Goal: Information Seeking & Learning: Learn about a topic

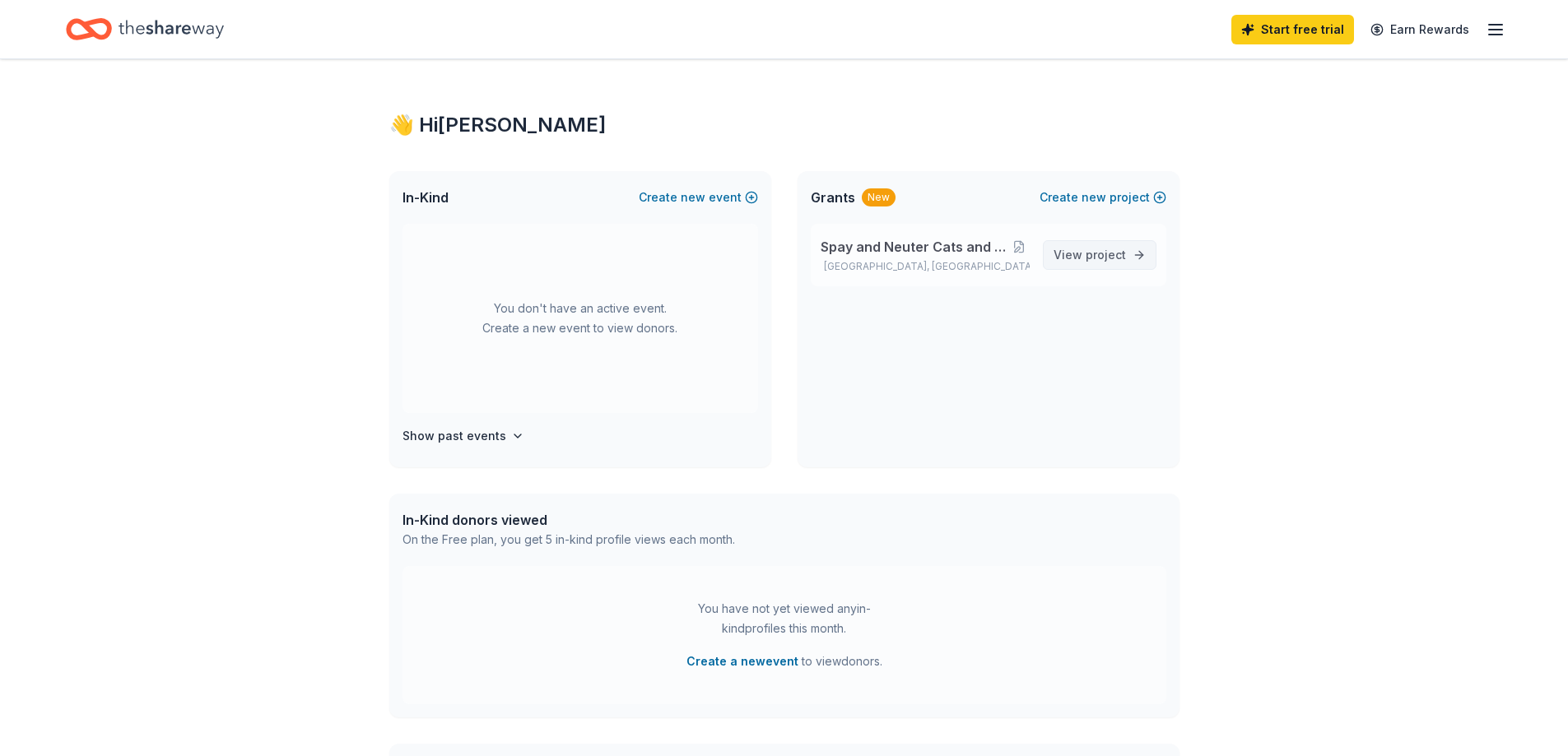
click at [1104, 263] on span "View project" at bounding box center [1089, 255] width 72 height 20
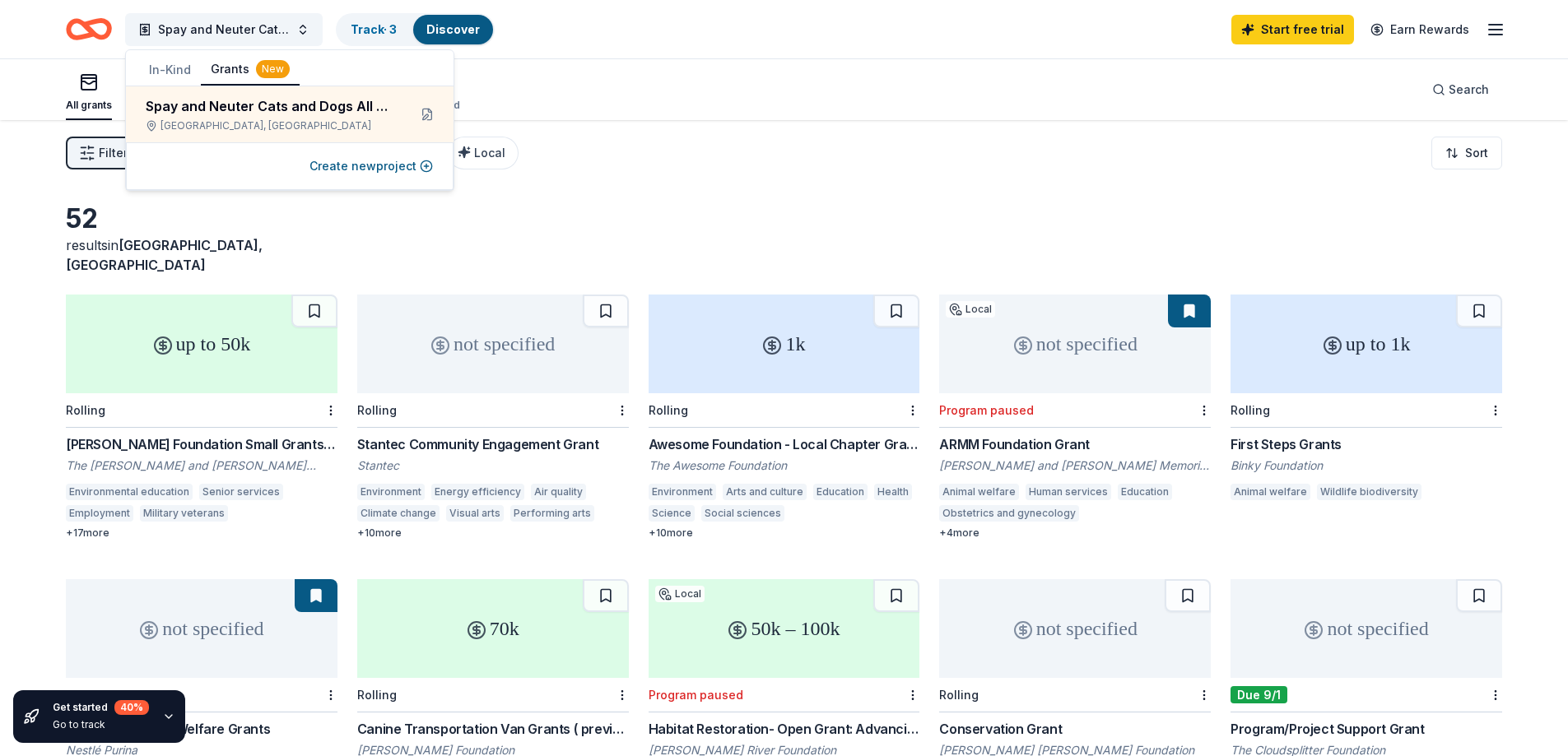
click at [238, 330] on div "up to 50k" at bounding box center [202, 344] width 272 height 98
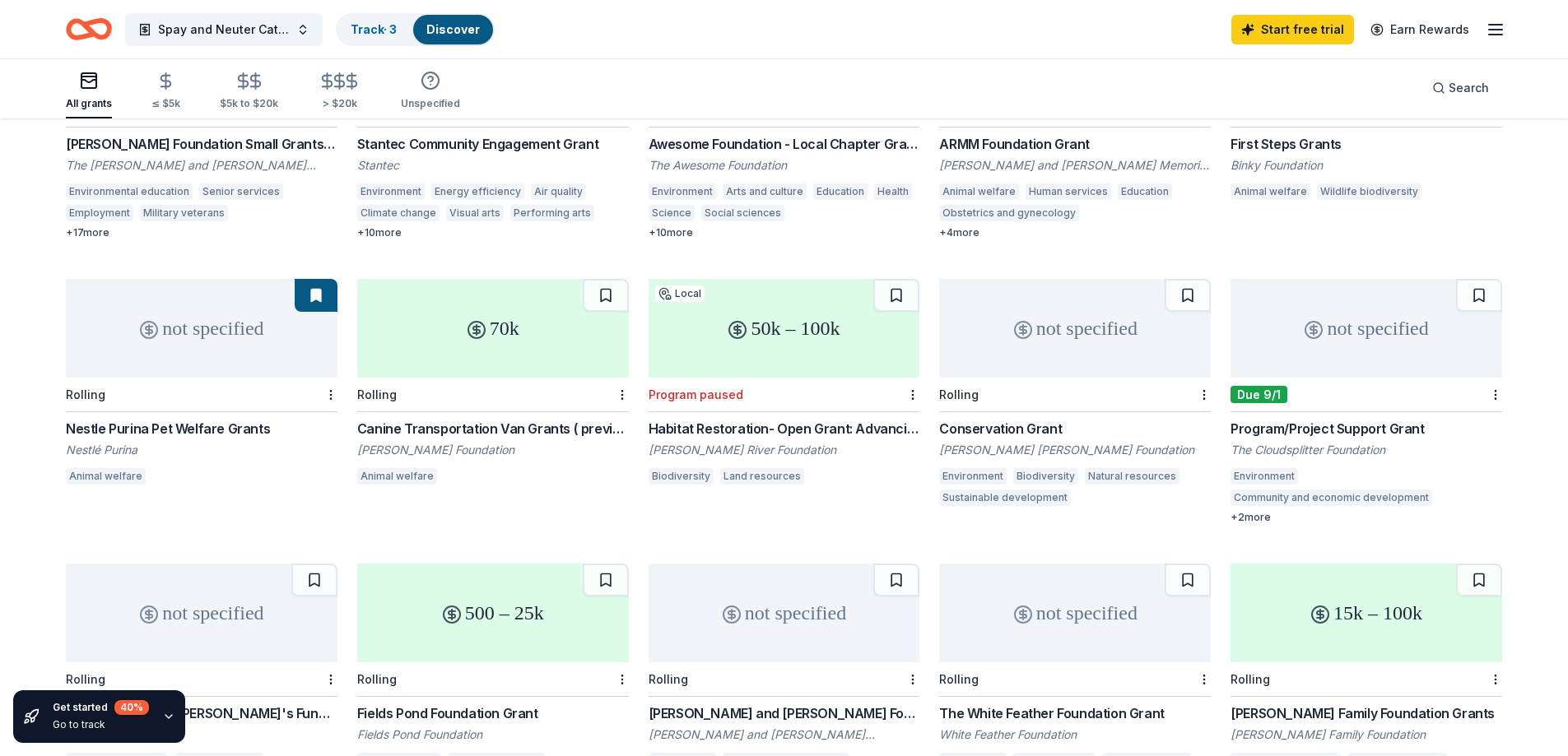
scroll to position [329, 0]
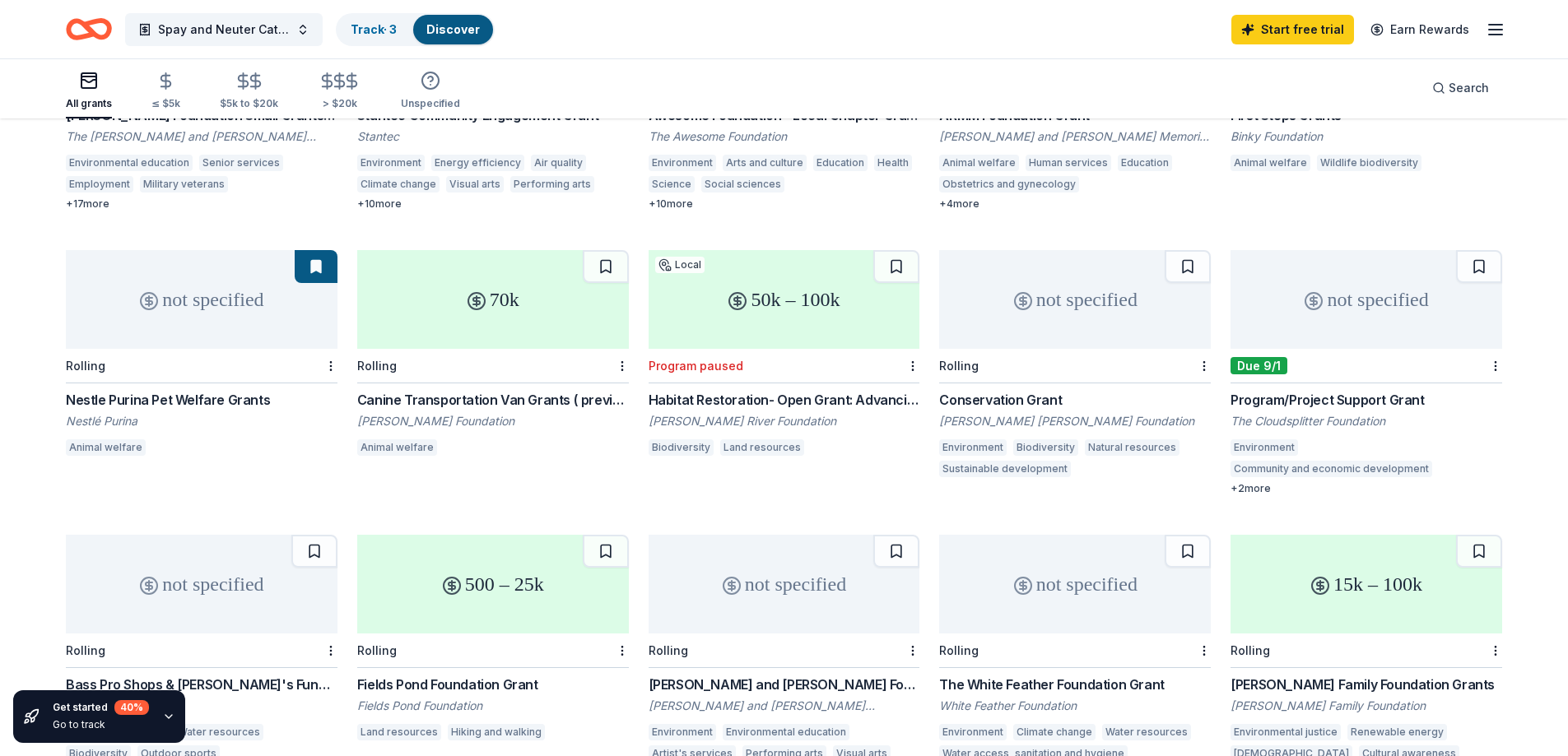
click at [803, 309] on div "50k – 100k" at bounding box center [785, 300] width 272 height 98
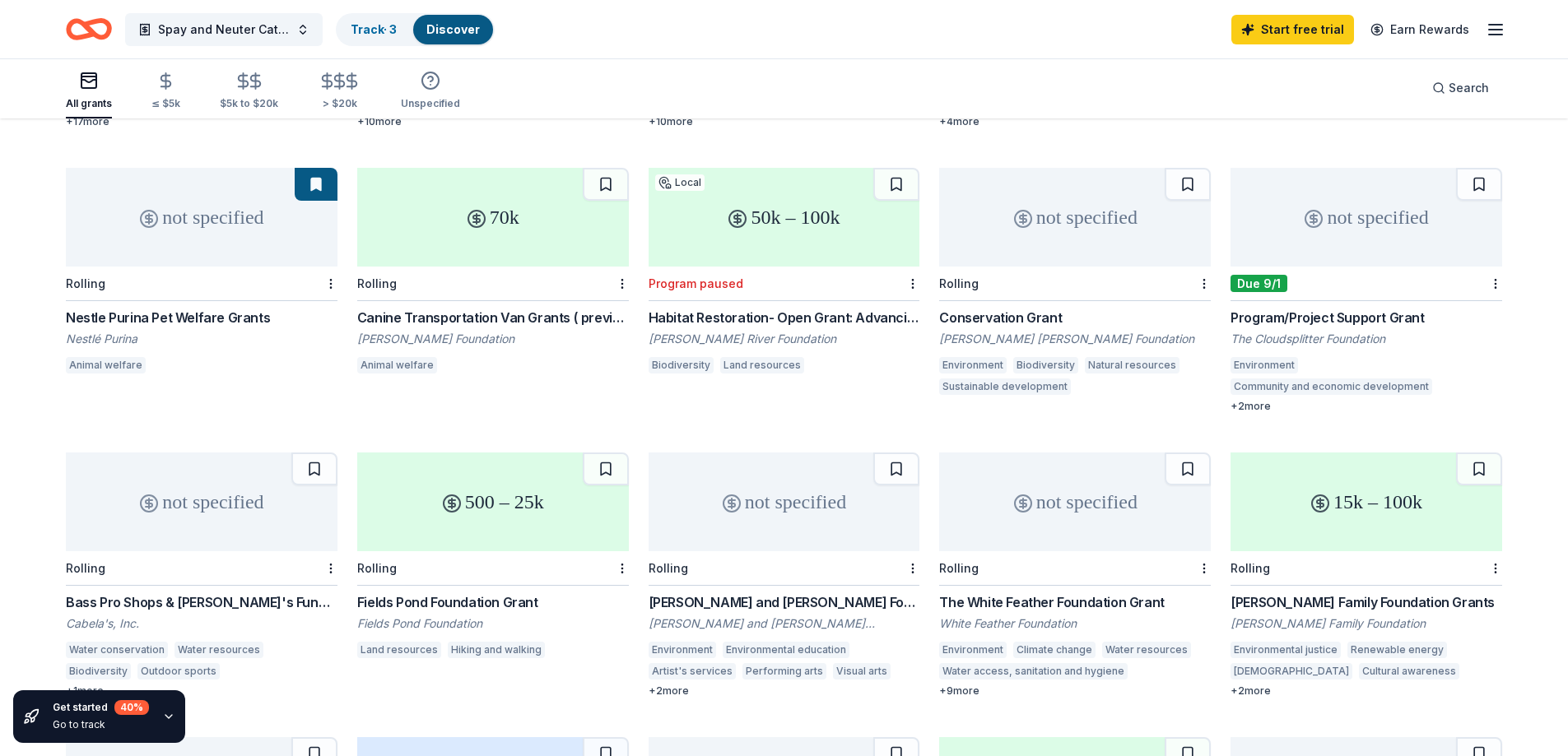
click at [1350, 308] on div "Program/Project Support Grant" at bounding box center [1367, 318] width 272 height 20
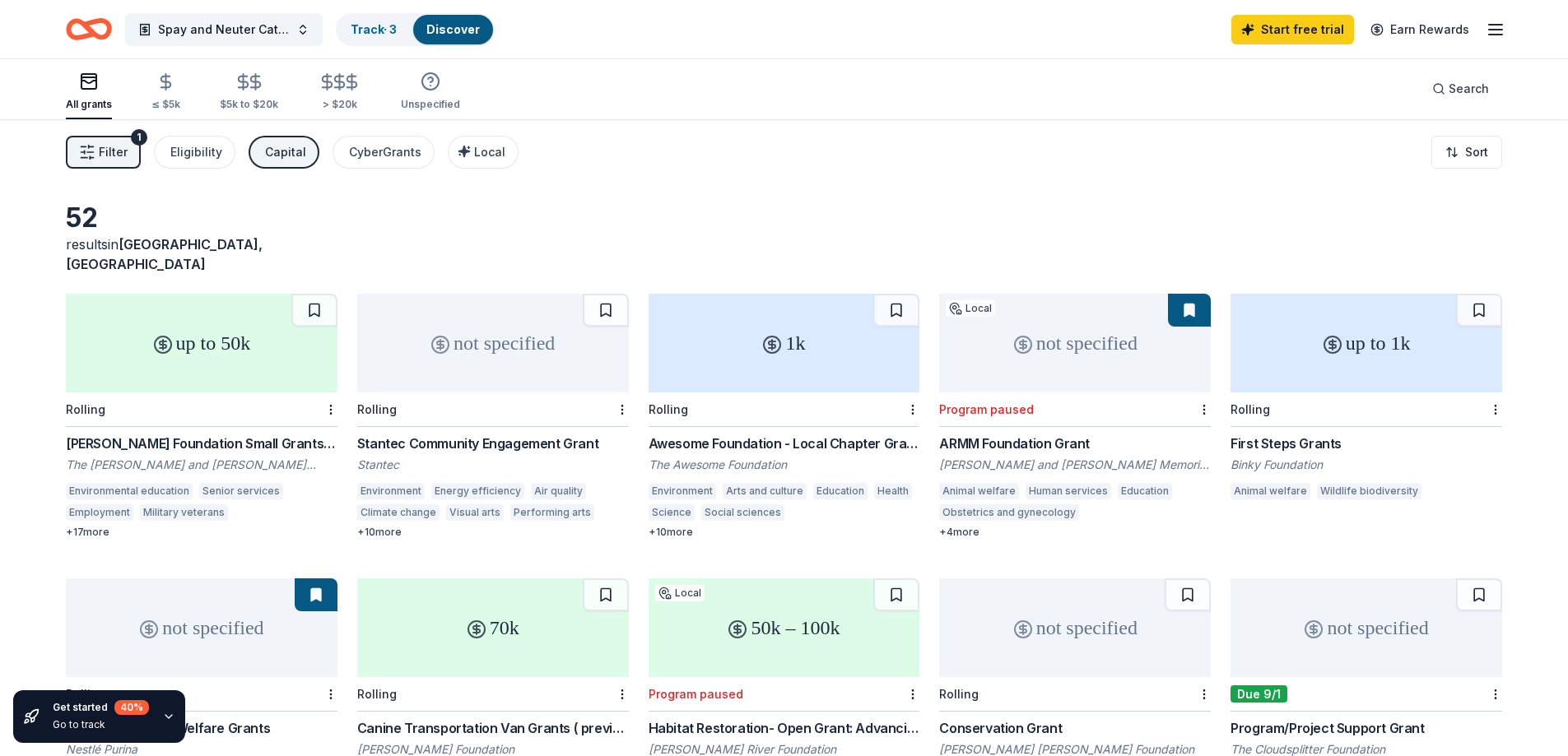
scroll to position [0, 0]
click at [268, 15] on button "Spay and Neuter Cats and Dogs All Around NY" at bounding box center [224, 30] width 198 height 33
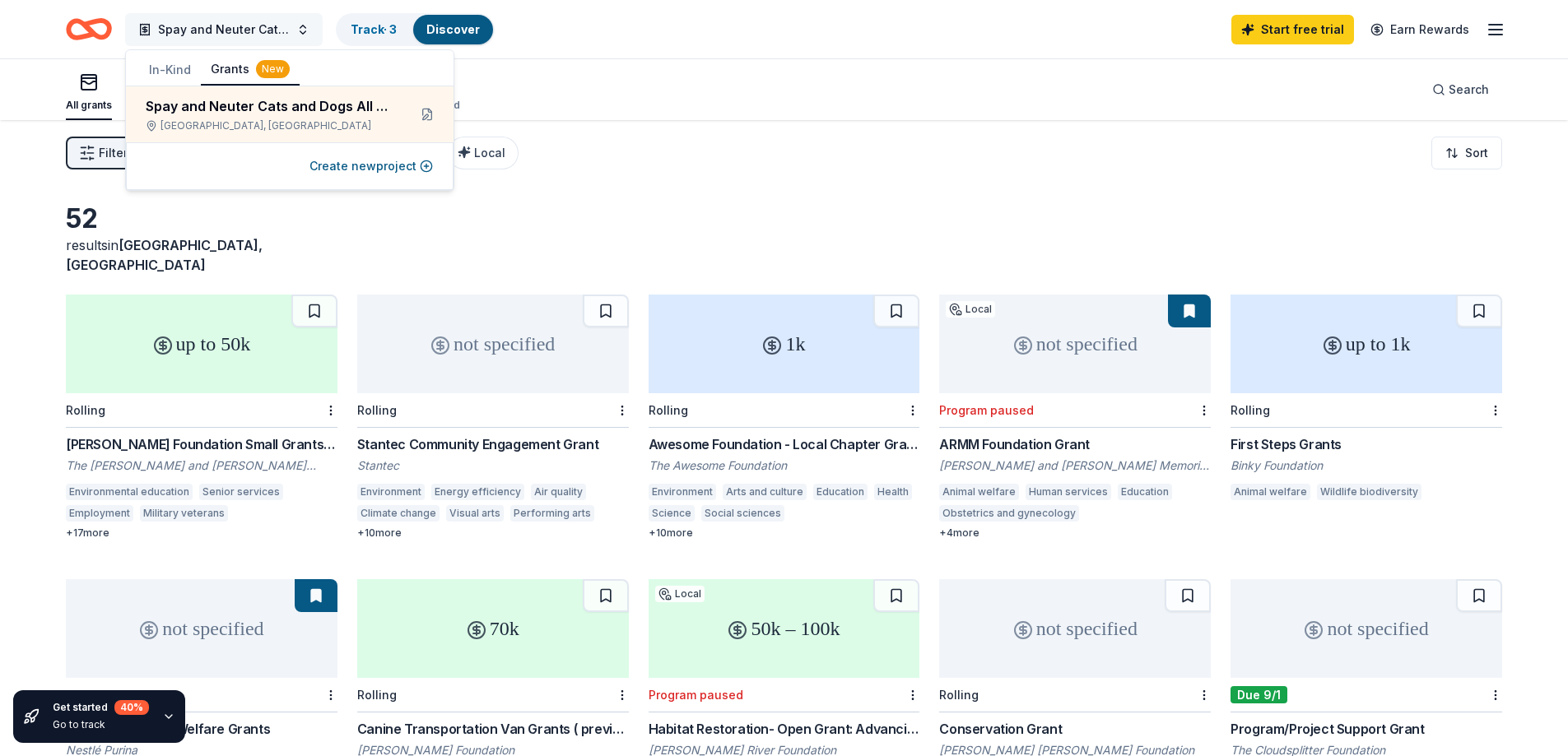
click at [242, 36] on span "Spay and Neuter Cats and Dogs All Around NY" at bounding box center [224, 30] width 132 height 20
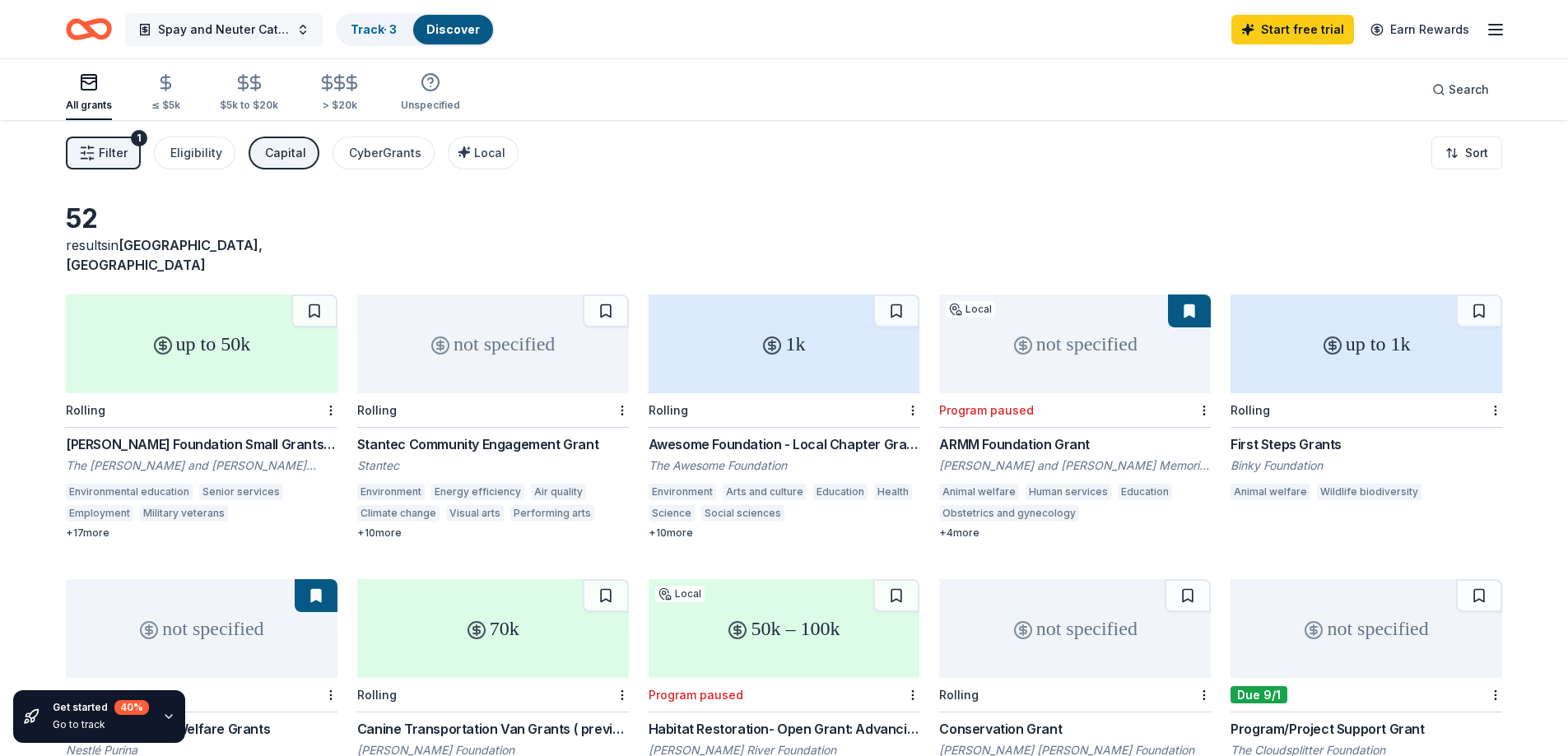
click at [242, 36] on span "Spay and Neuter Cats and Dogs All Around NY" at bounding box center [224, 30] width 132 height 20
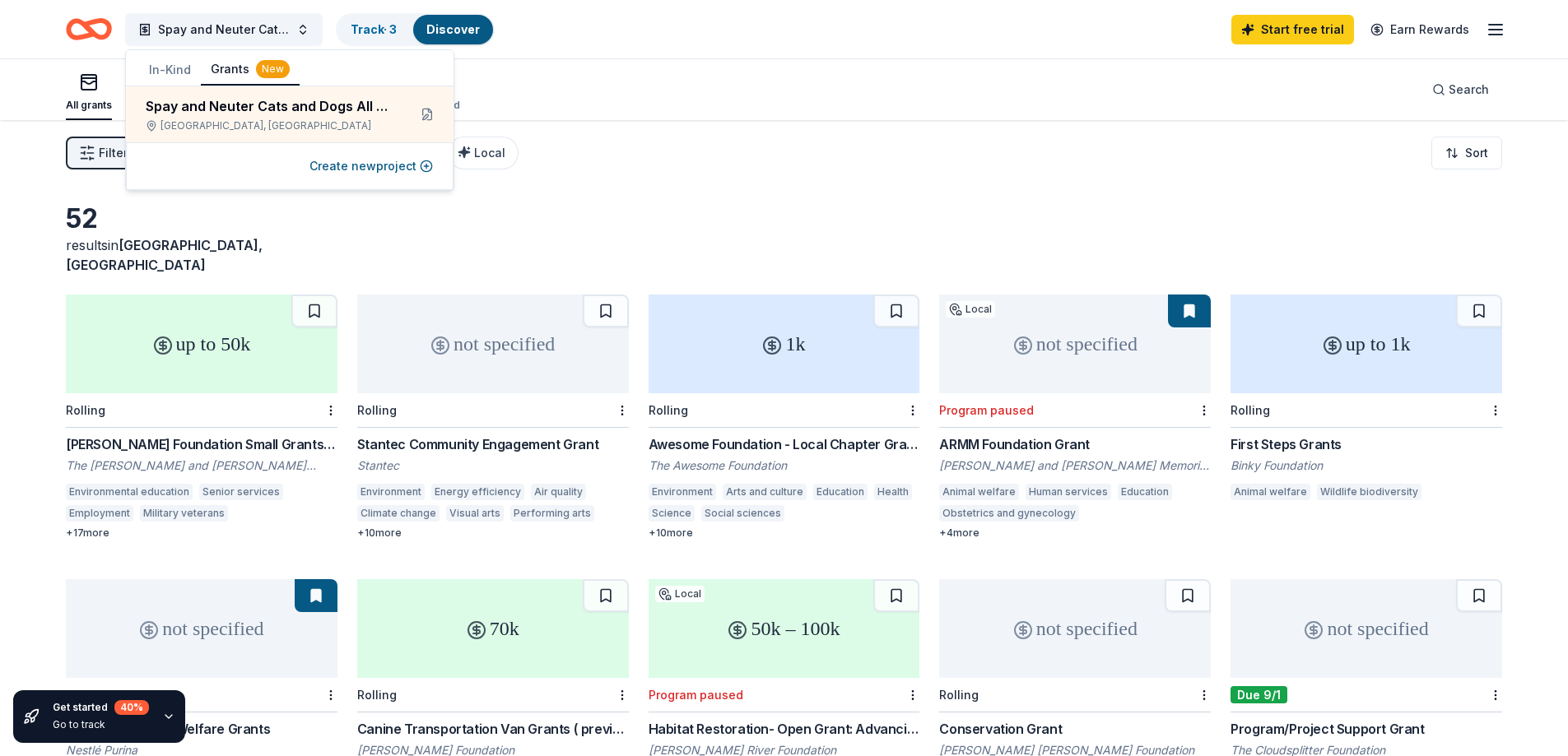
click at [186, 71] on button "In-Kind" at bounding box center [169, 70] width 62 height 30
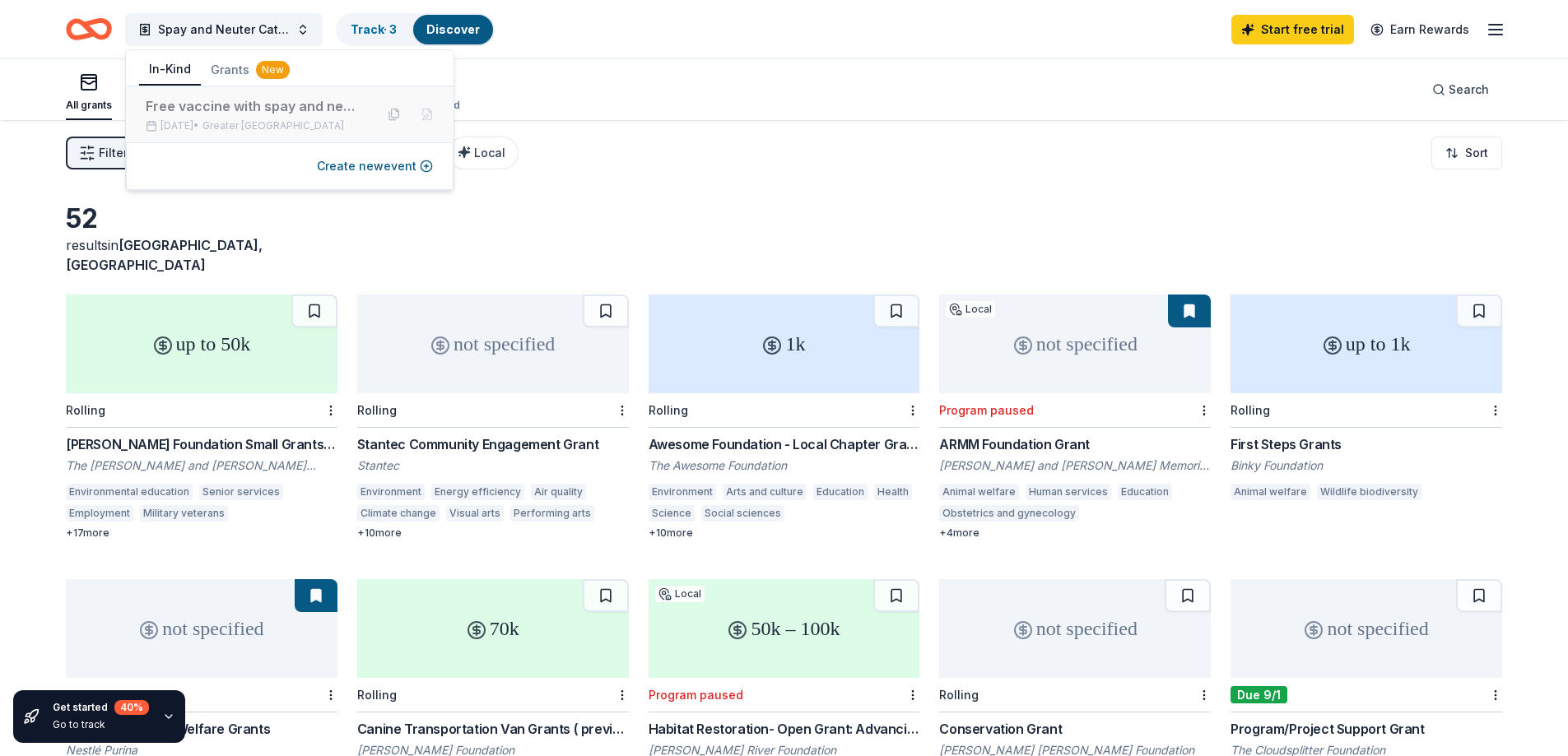
click at [190, 104] on div "Free vaccine with spay and neuter apt" at bounding box center [253, 106] width 216 height 20
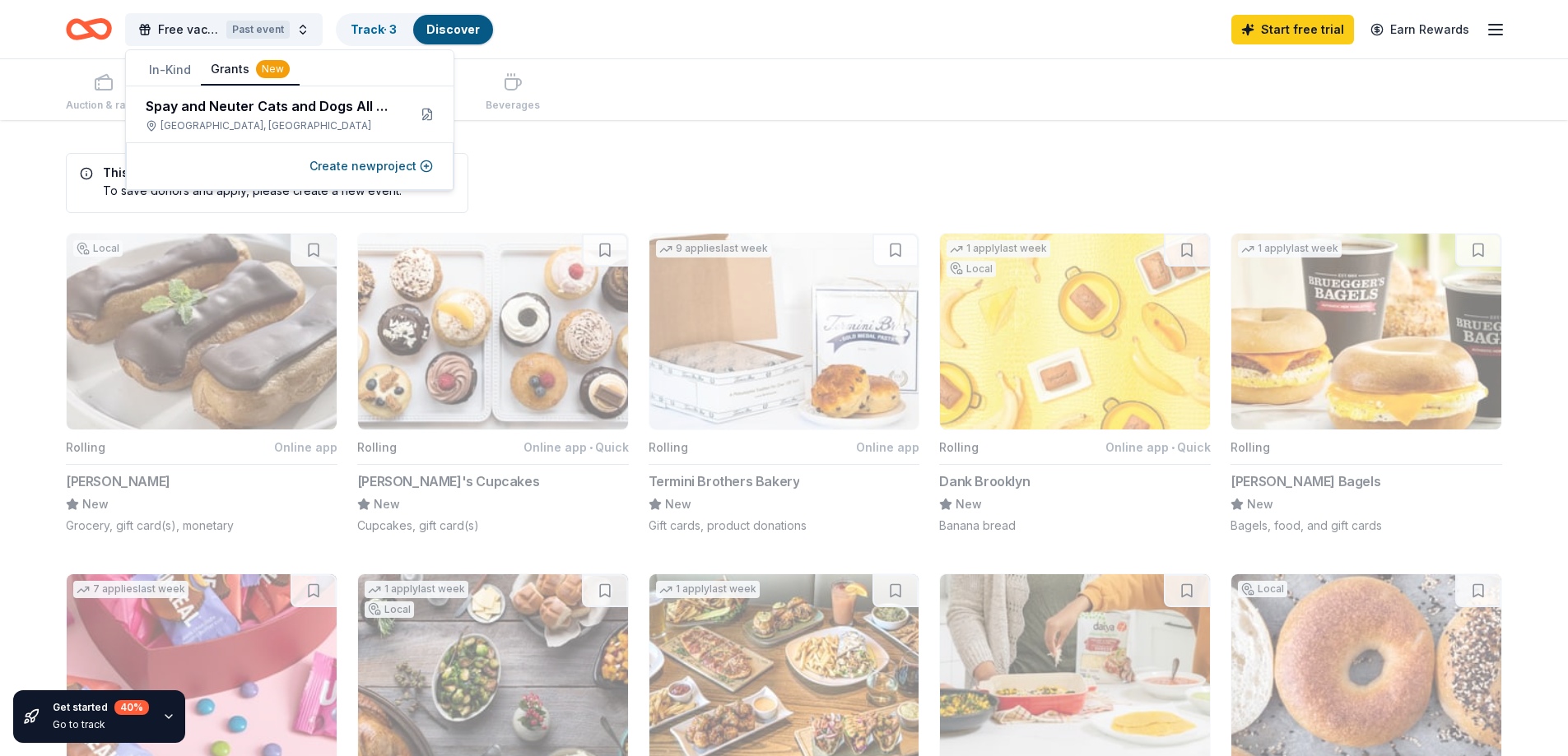
click at [236, 67] on button "Grants New" at bounding box center [250, 70] width 98 height 31
click at [790, 47] on div "Free vaccine with spay and neuter apt Past event Track · 3 Discover Start free …" at bounding box center [784, 29] width 1436 height 38
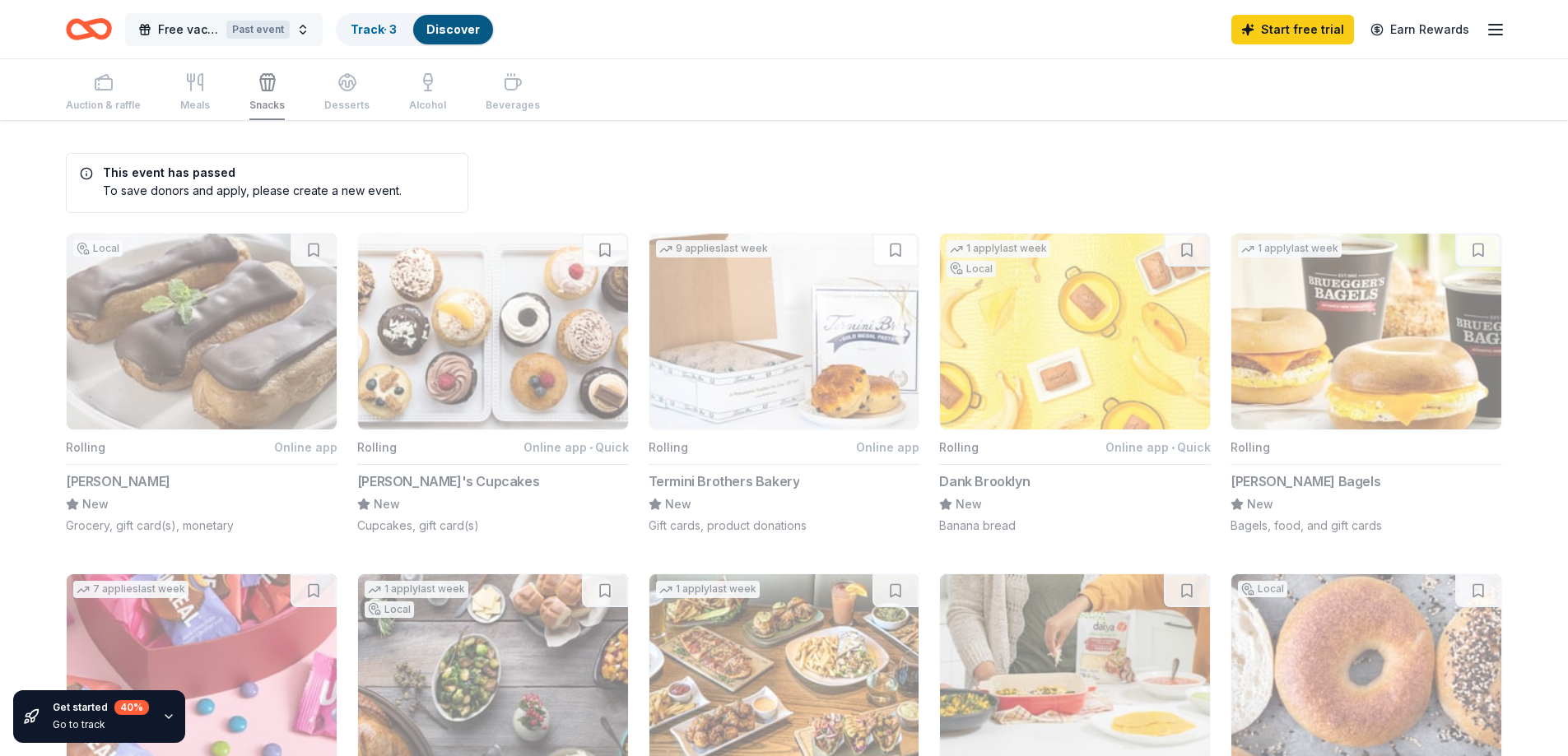
click at [305, 26] on button "Free vaccine with spay and neuter apt Past event" at bounding box center [224, 30] width 198 height 33
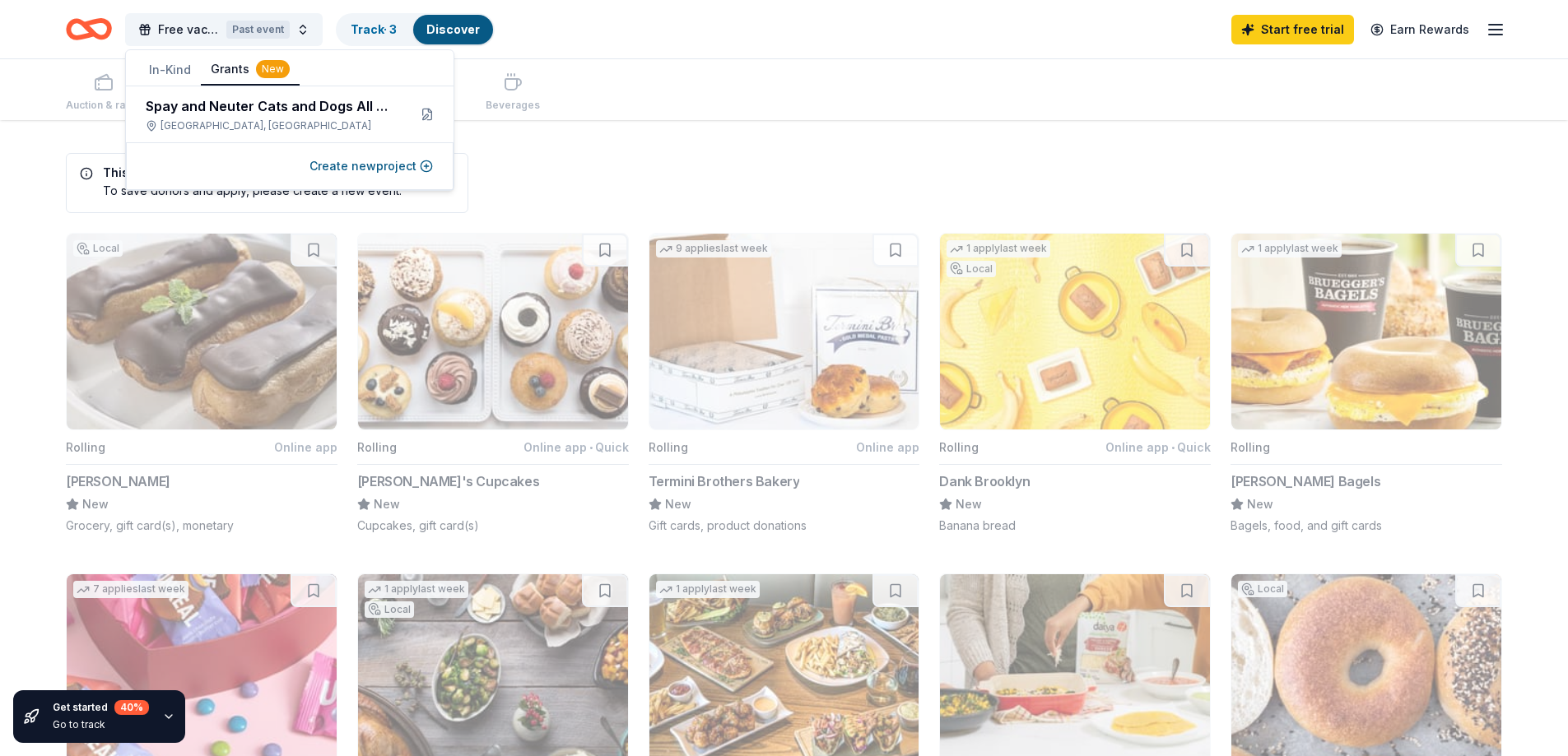
click at [229, 77] on button "Grants New" at bounding box center [250, 70] width 98 height 31
click at [353, 165] on button "Create new project" at bounding box center [371, 166] width 124 height 20
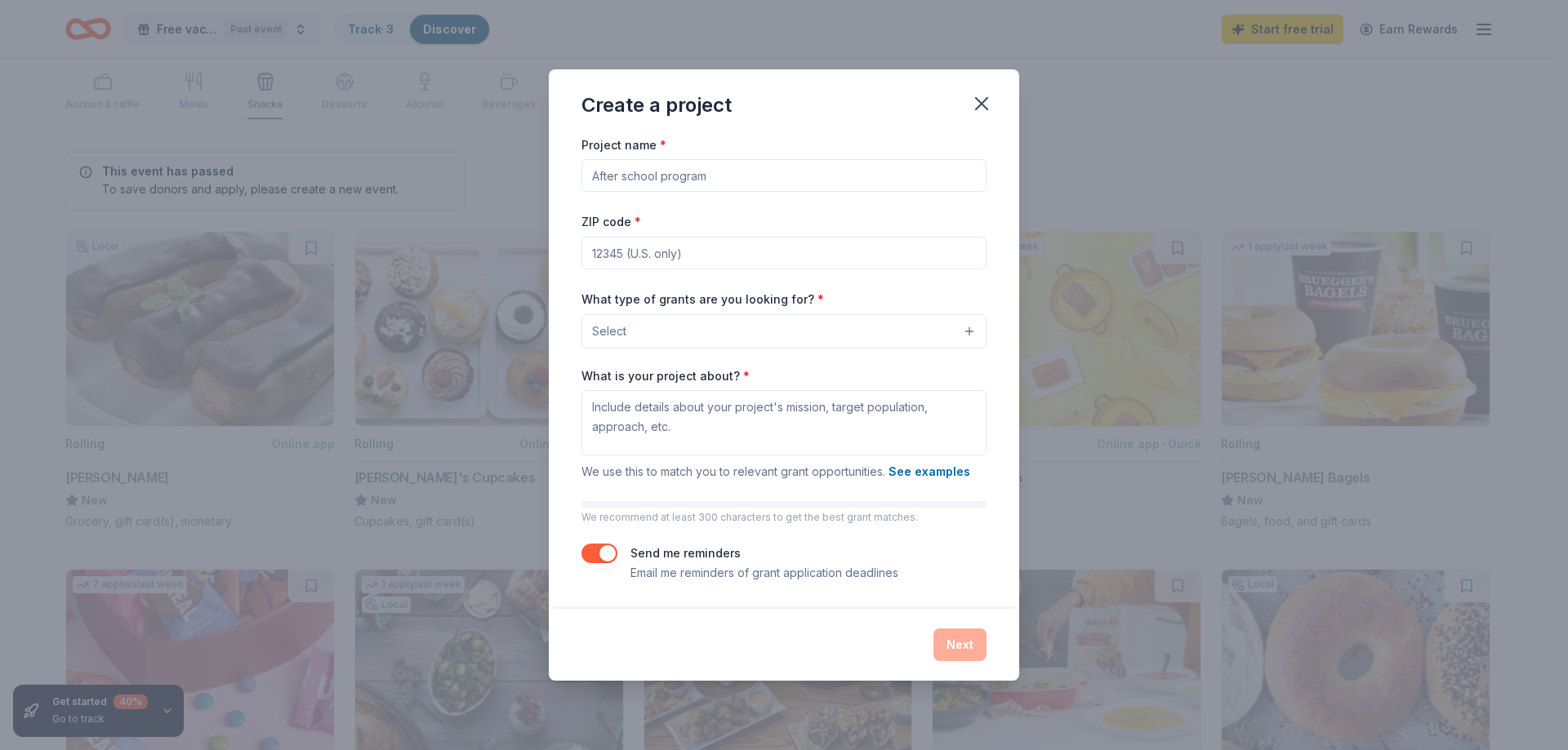
click at [697, 173] on input "Project name *" at bounding box center [784, 175] width 405 height 33
click at [986, 100] on icon "button" at bounding box center [981, 103] width 12 height 12
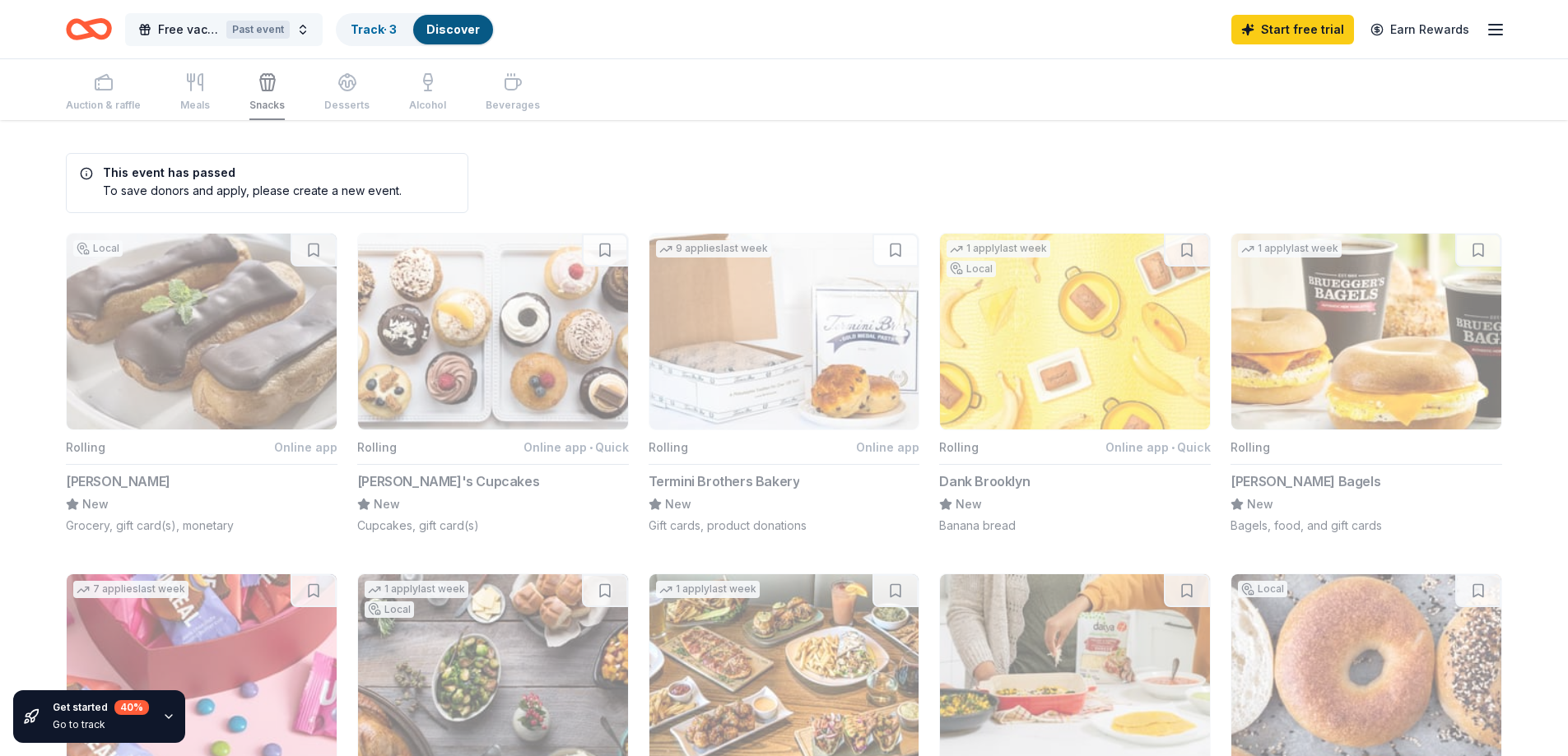
click at [248, 36] on div "Past event" at bounding box center [258, 30] width 64 height 18
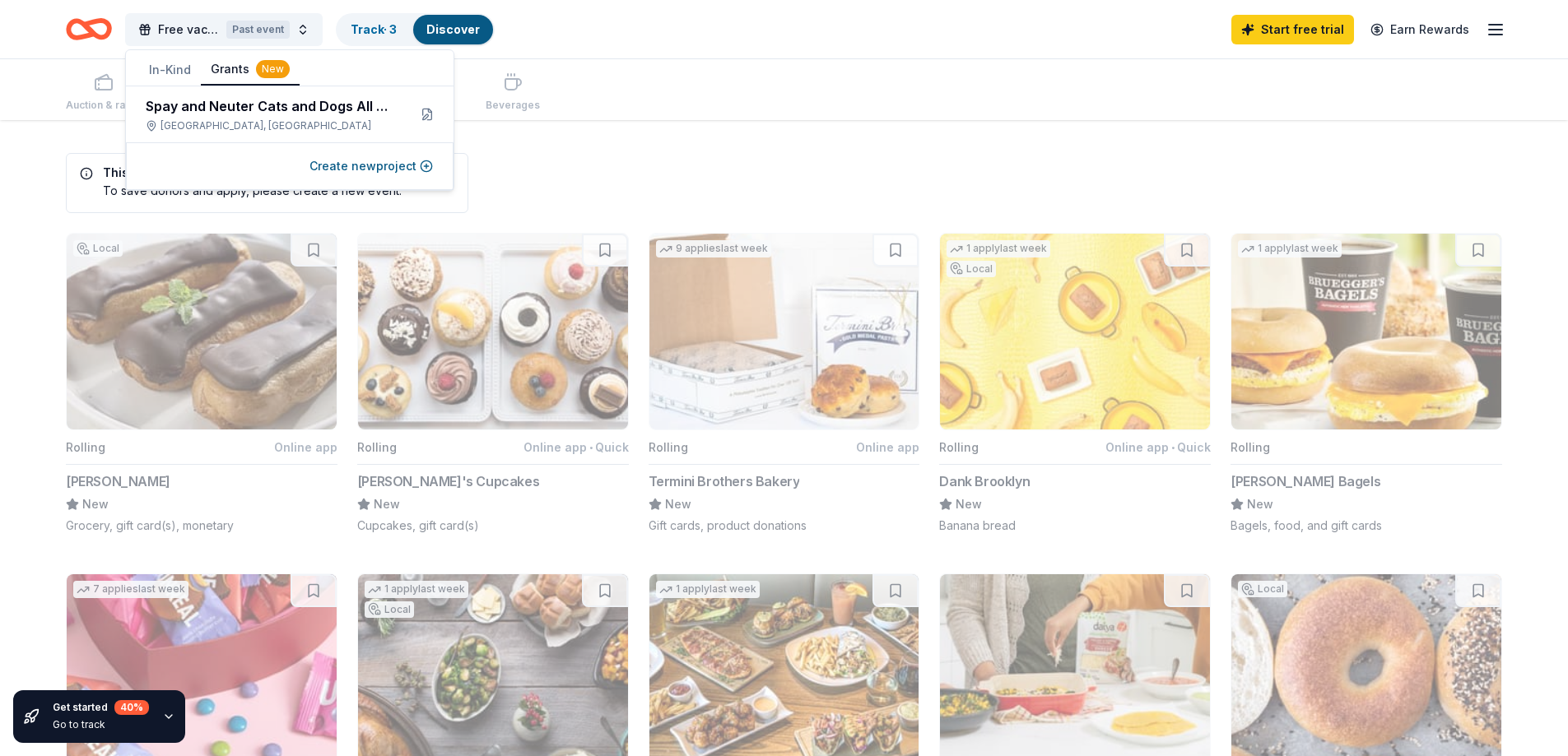
click at [218, 76] on button "Grants New" at bounding box center [250, 70] width 98 height 31
click at [213, 116] on div "Spay and Neuter Cats and Dogs All Around NY Queens, NY" at bounding box center [270, 115] width 249 height 36
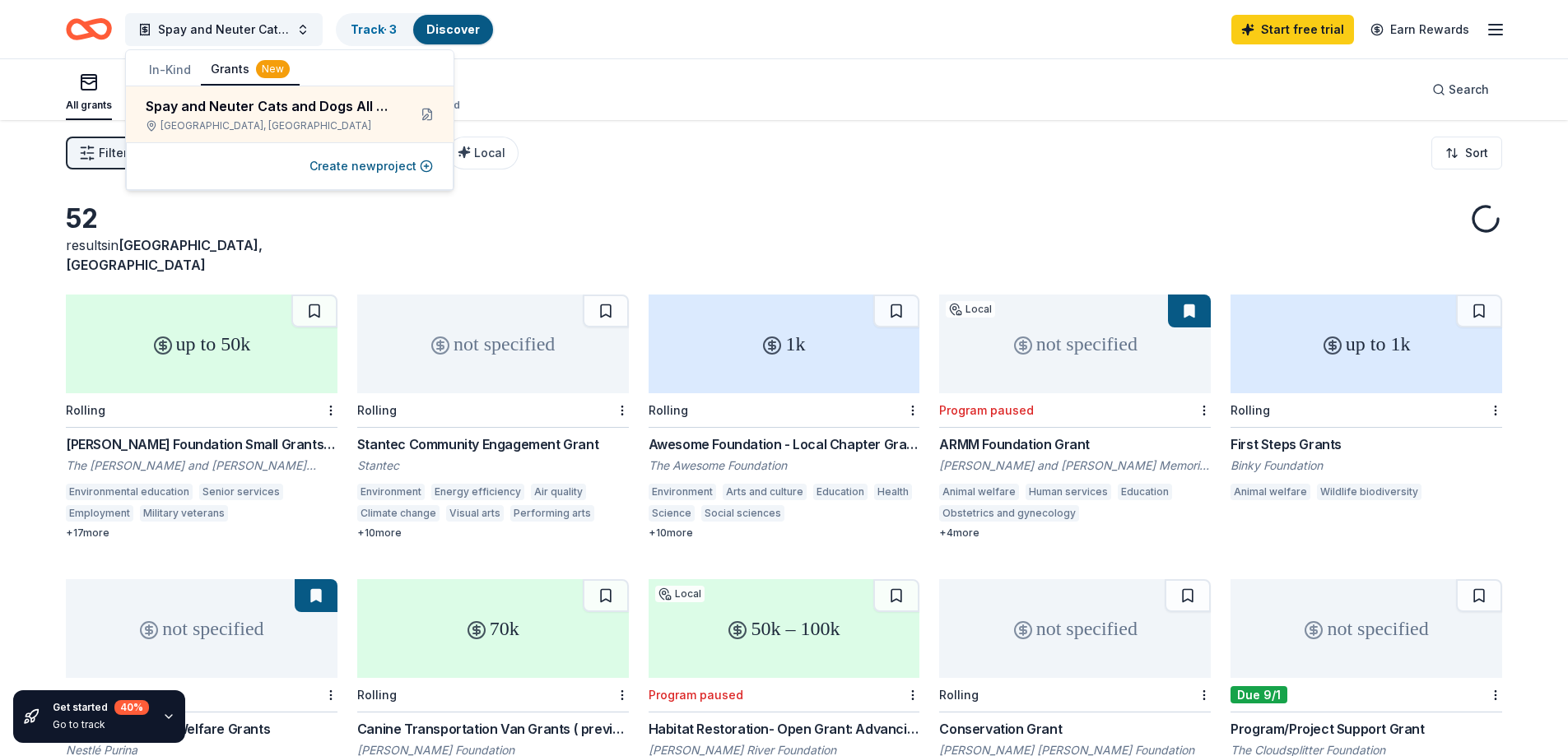
click at [682, 137] on div "Filter 1 Eligibility Capital CyberGrants Local Sort" at bounding box center [784, 153] width 1568 height 66
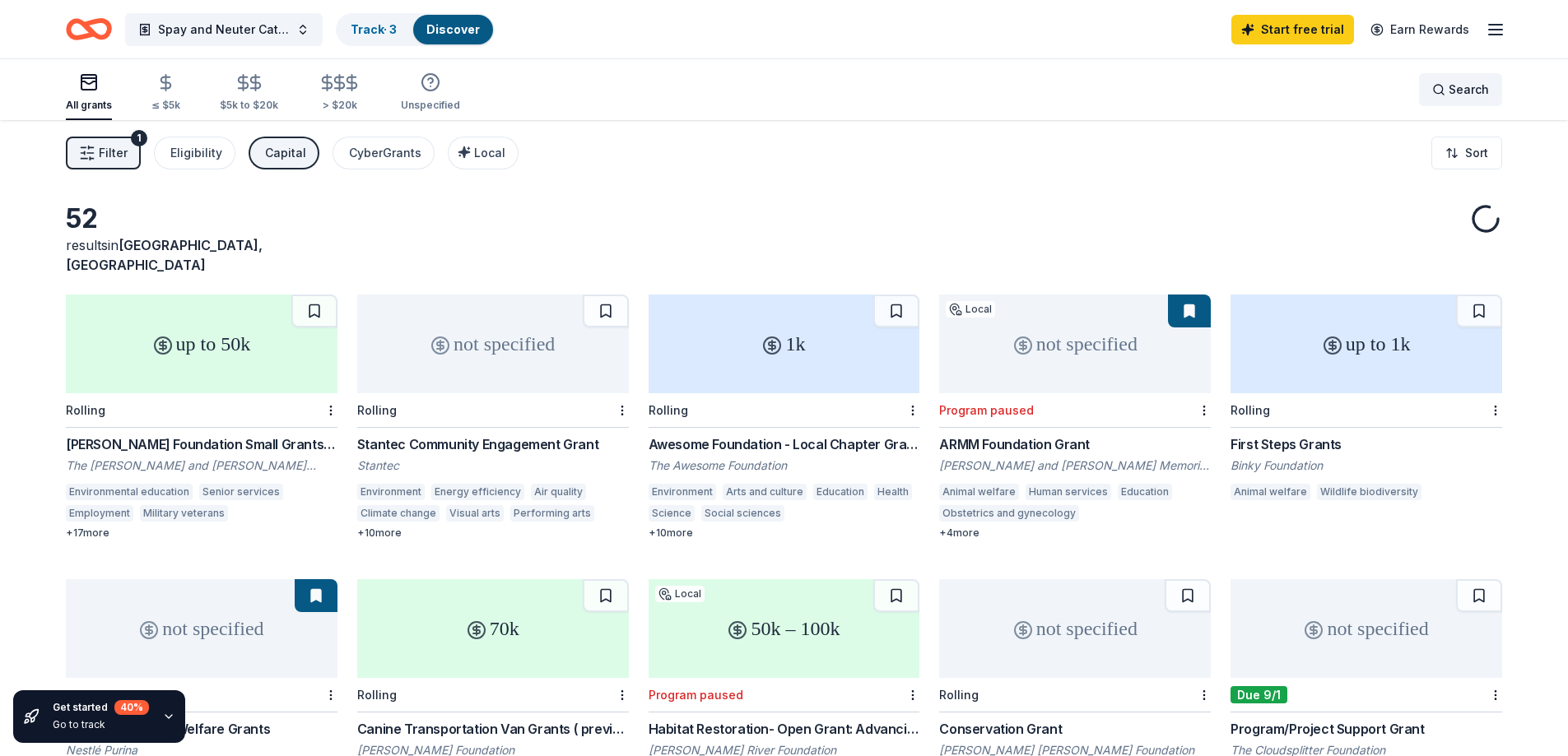
click at [1437, 84] on div "Search" at bounding box center [1460, 89] width 56 height 20
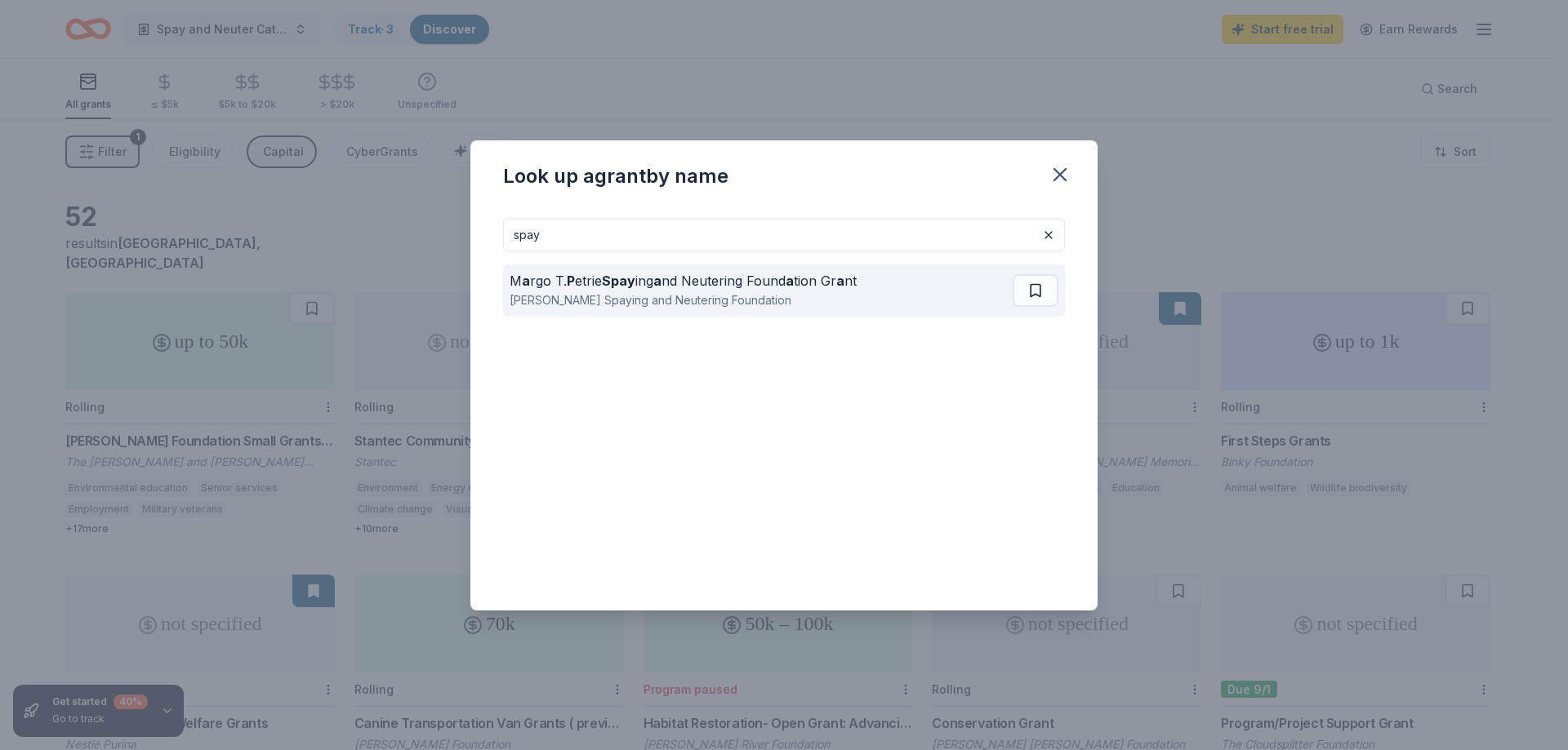
click at [821, 296] on div "Margaret T. Petrie Spaying and Neutering Foundation" at bounding box center [683, 300] width 347 height 20
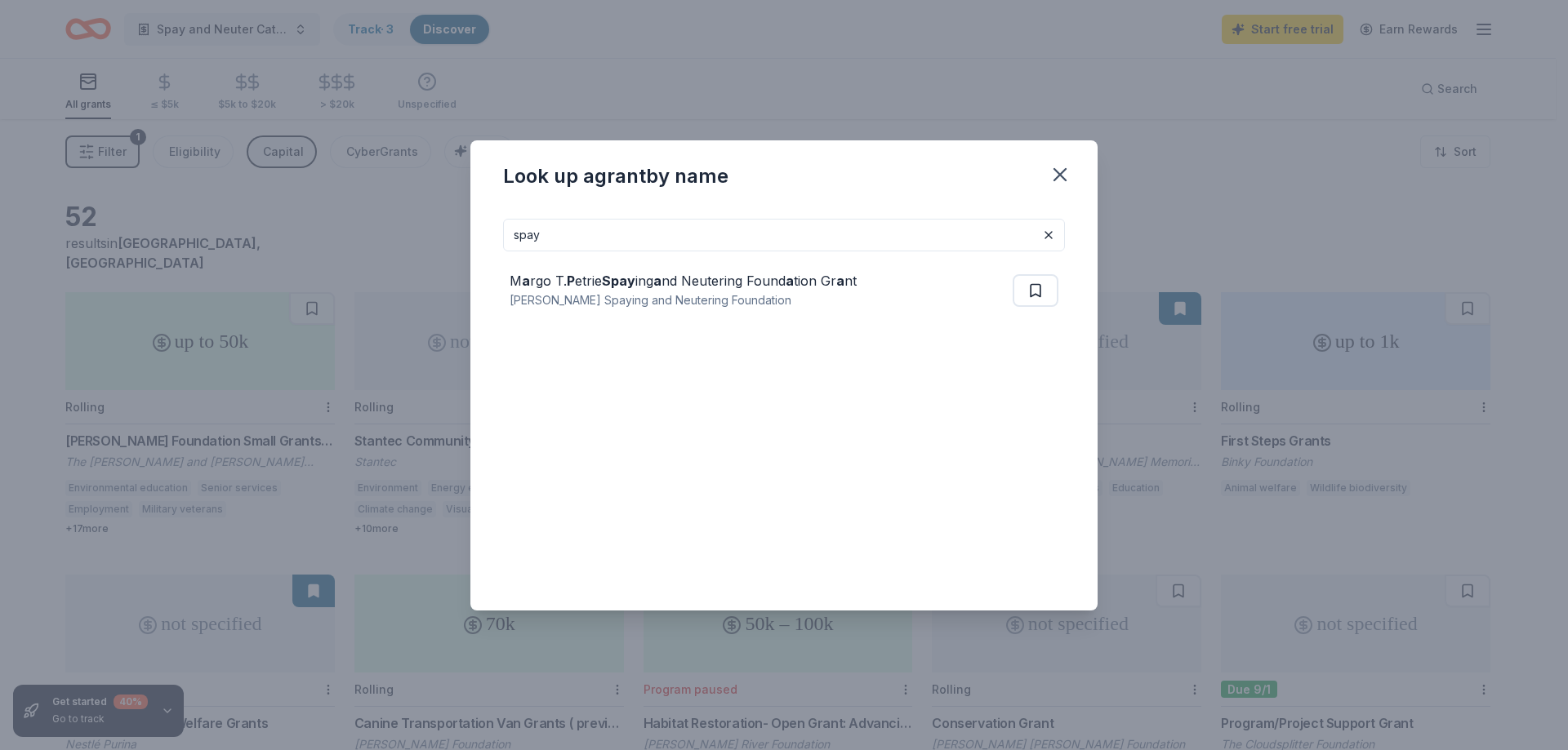
click at [644, 234] on input "spay" at bounding box center [784, 235] width 562 height 33
type input "s"
type input "pets"
click at [677, 281] on div "R e my Fund for Pets and Animal Se rvic es" at bounding box center [637, 280] width 255 height 20
click at [683, 231] on input "pets" at bounding box center [784, 235] width 562 height 33
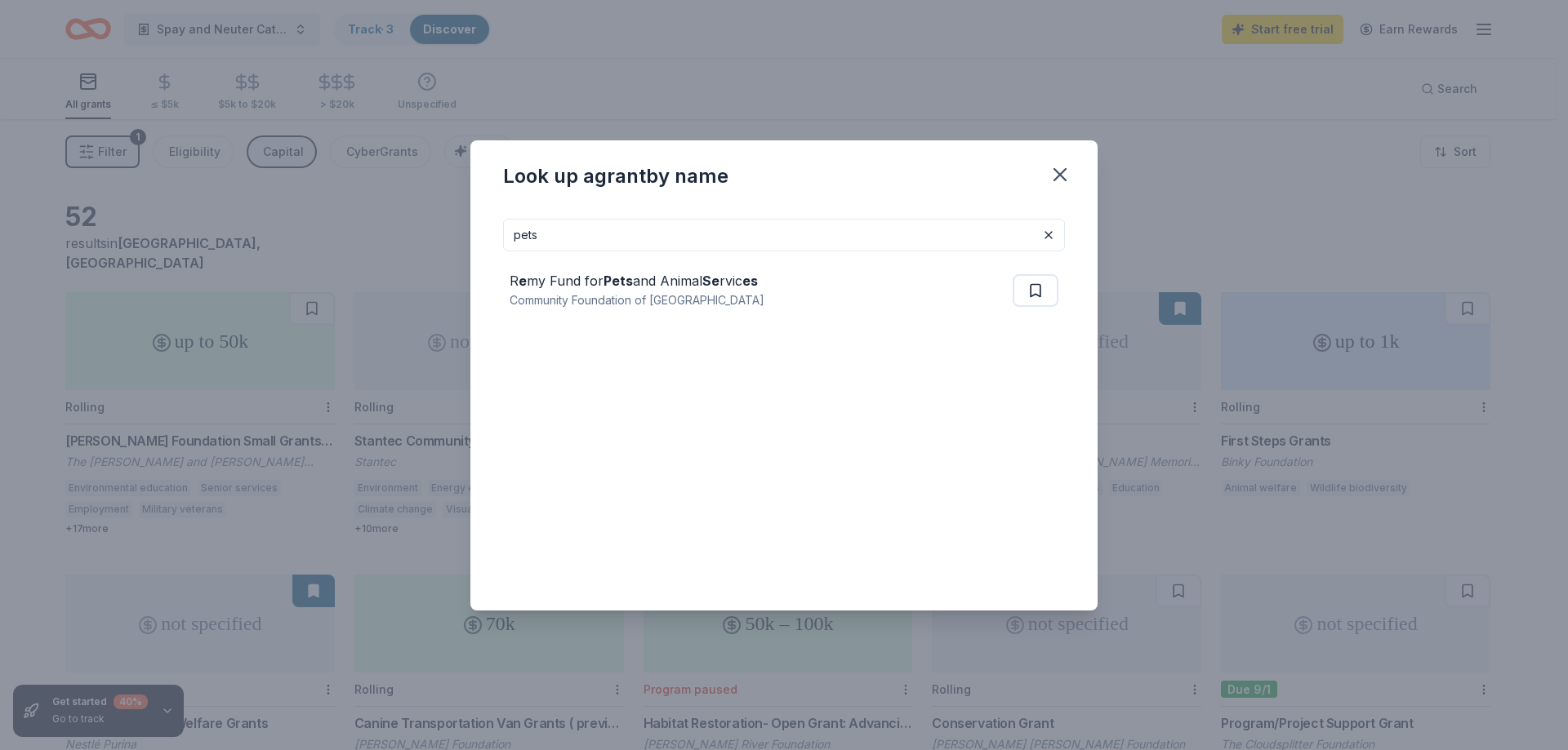
click at [683, 231] on input "pets" at bounding box center [784, 235] width 562 height 33
click at [1065, 170] on icon "button" at bounding box center [1059, 174] width 12 height 12
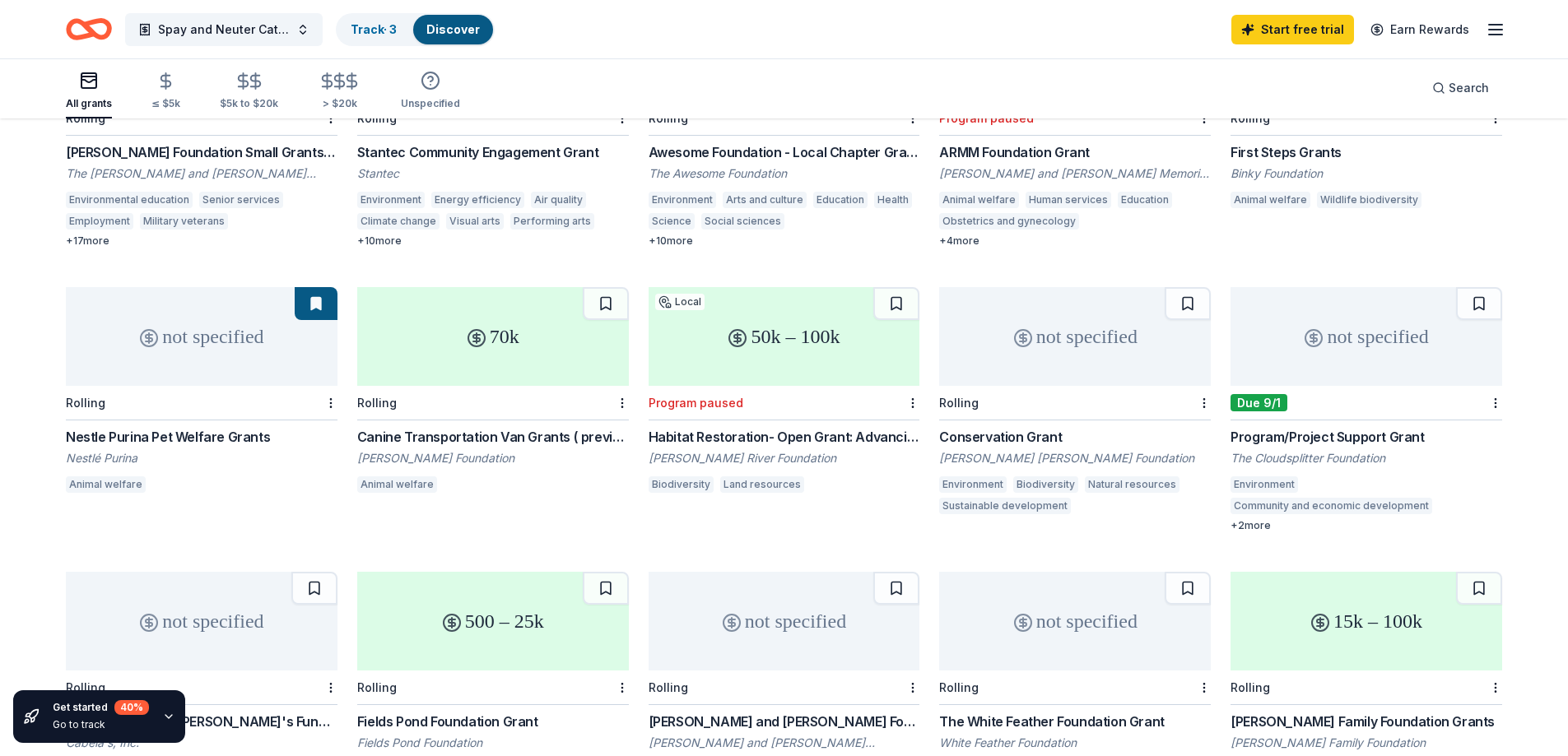
scroll to position [329, 0]
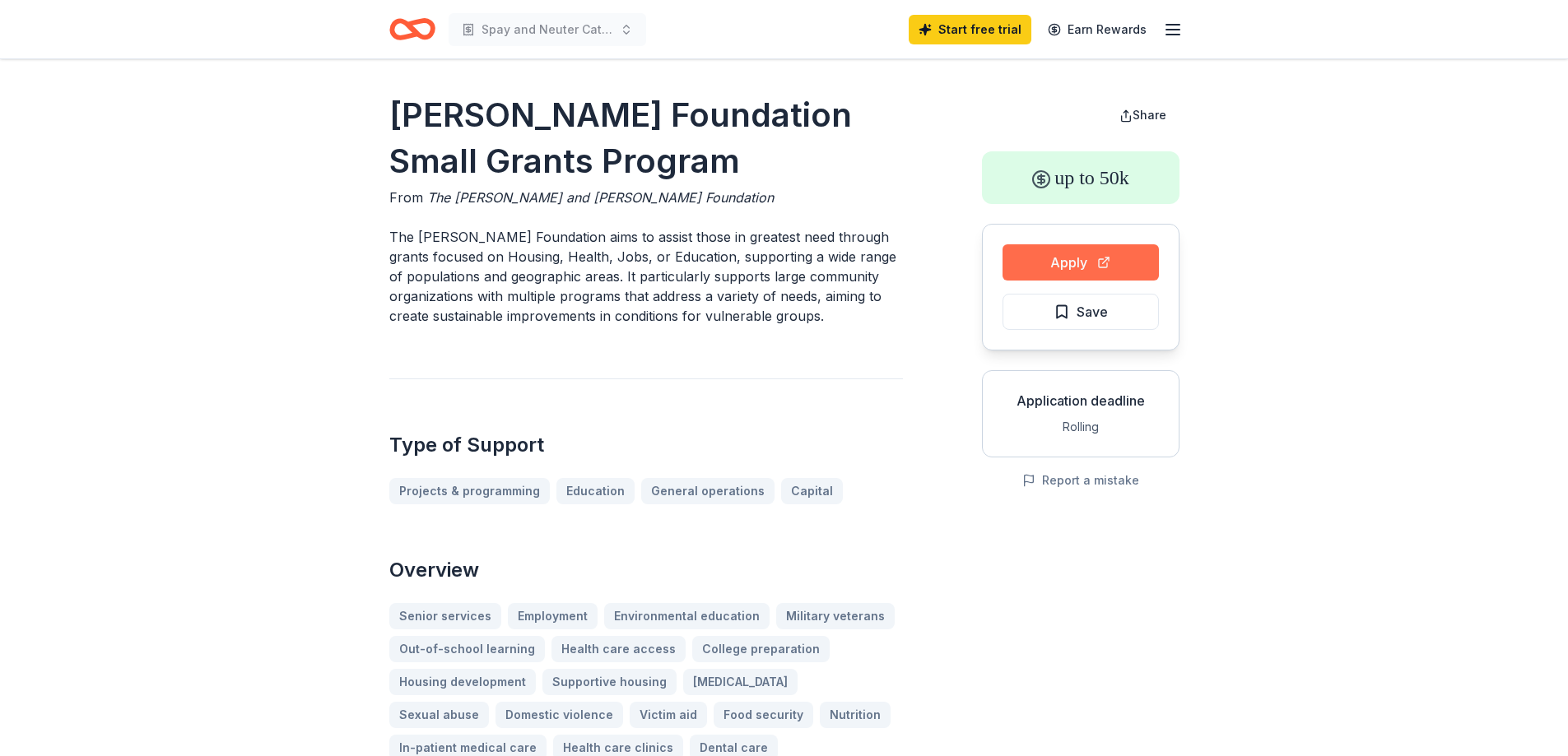
click at [1045, 269] on button "Apply" at bounding box center [1080, 262] width 157 height 36
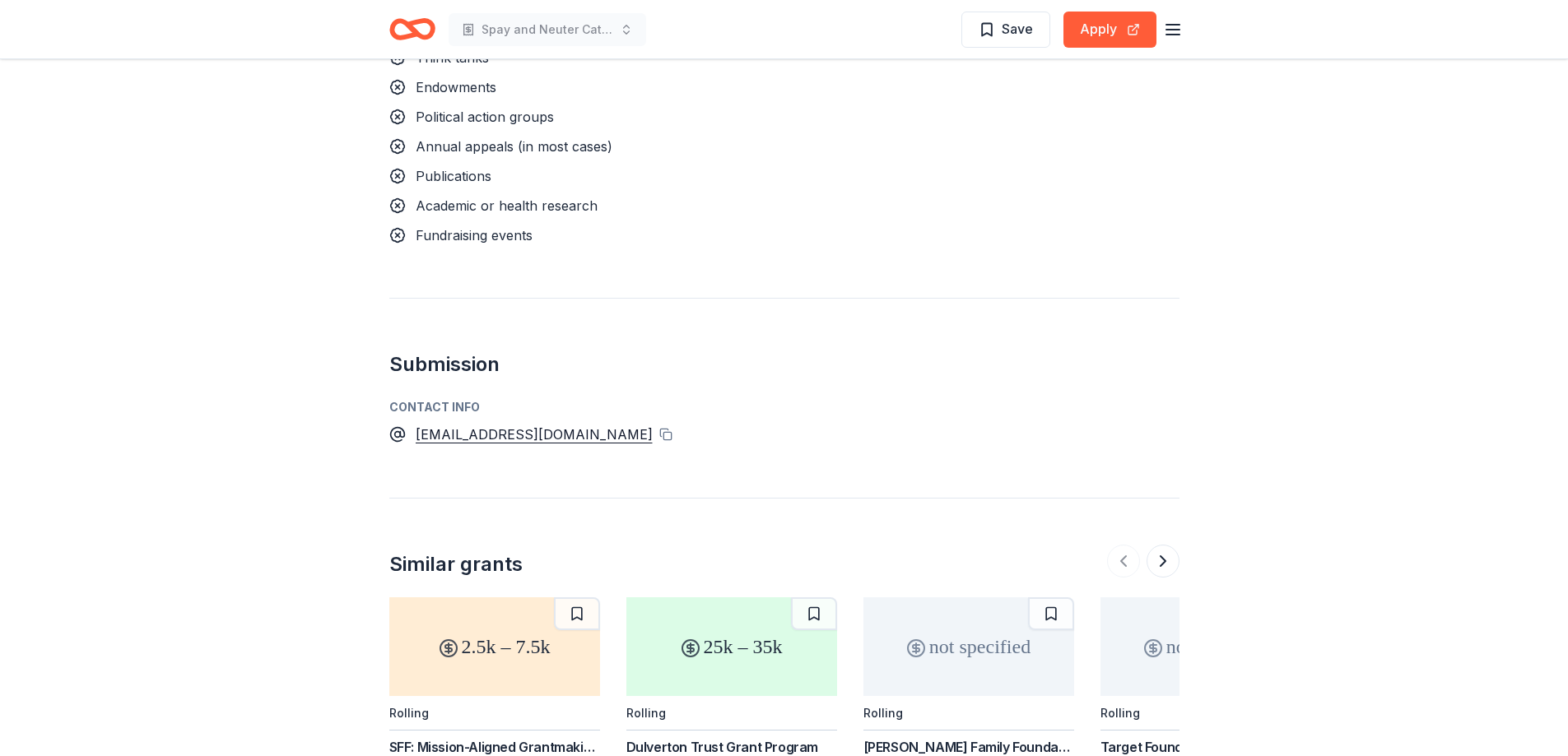
scroll to position [2058, 0]
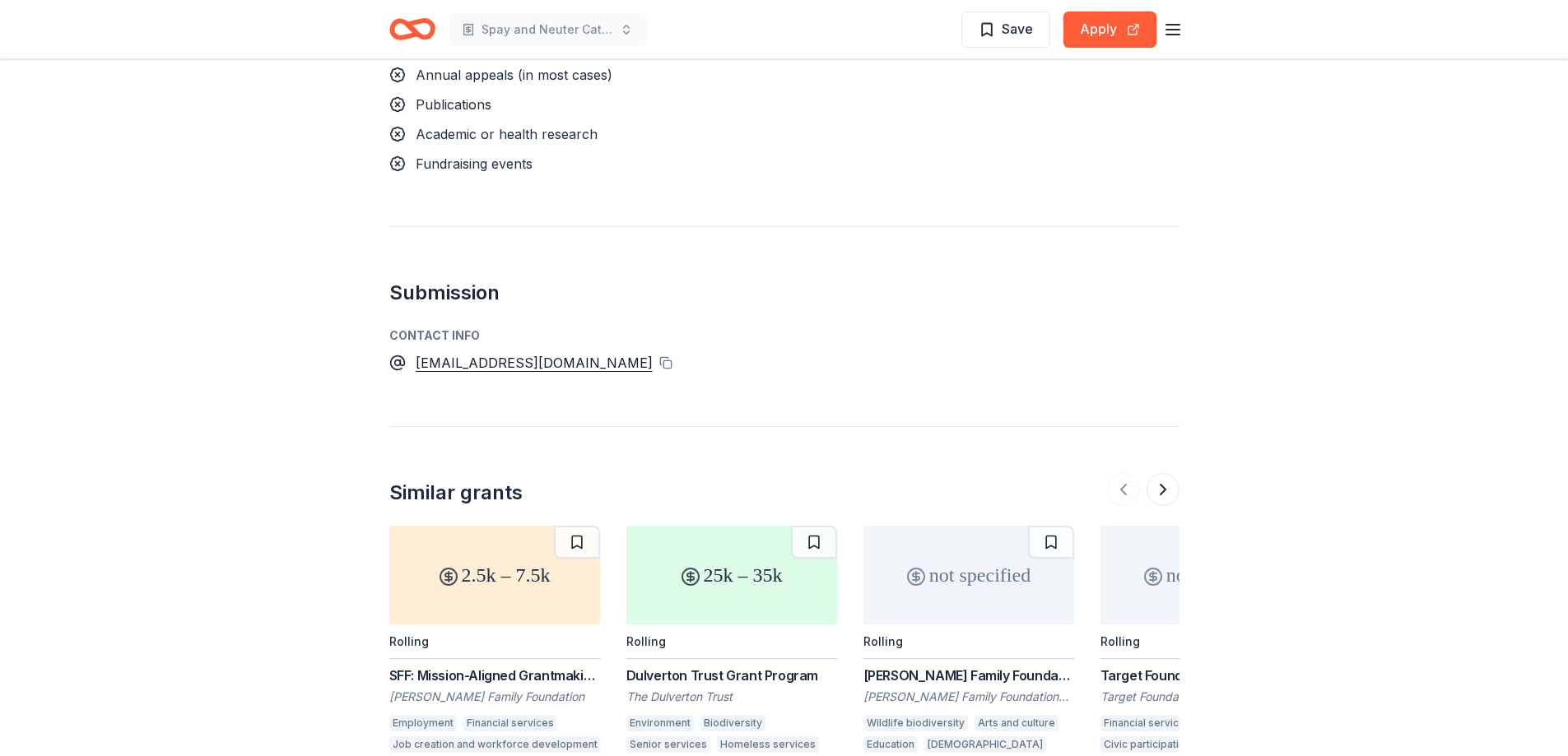
drag, startPoint x: 602, startPoint y: 330, endPoint x: 464, endPoint y: 342, distance: 138.5
drag, startPoint x: 600, startPoint y: 326, endPoint x: 465, endPoint y: 327, distance: 135.0
click at [465, 353] on div "grantsintake@hjweinberg.org" at bounding box center [784, 363] width 790 height 21
click at [465, 353] on div "grantsintake@hjweinberg.org" at bounding box center [534, 363] width 237 height 21
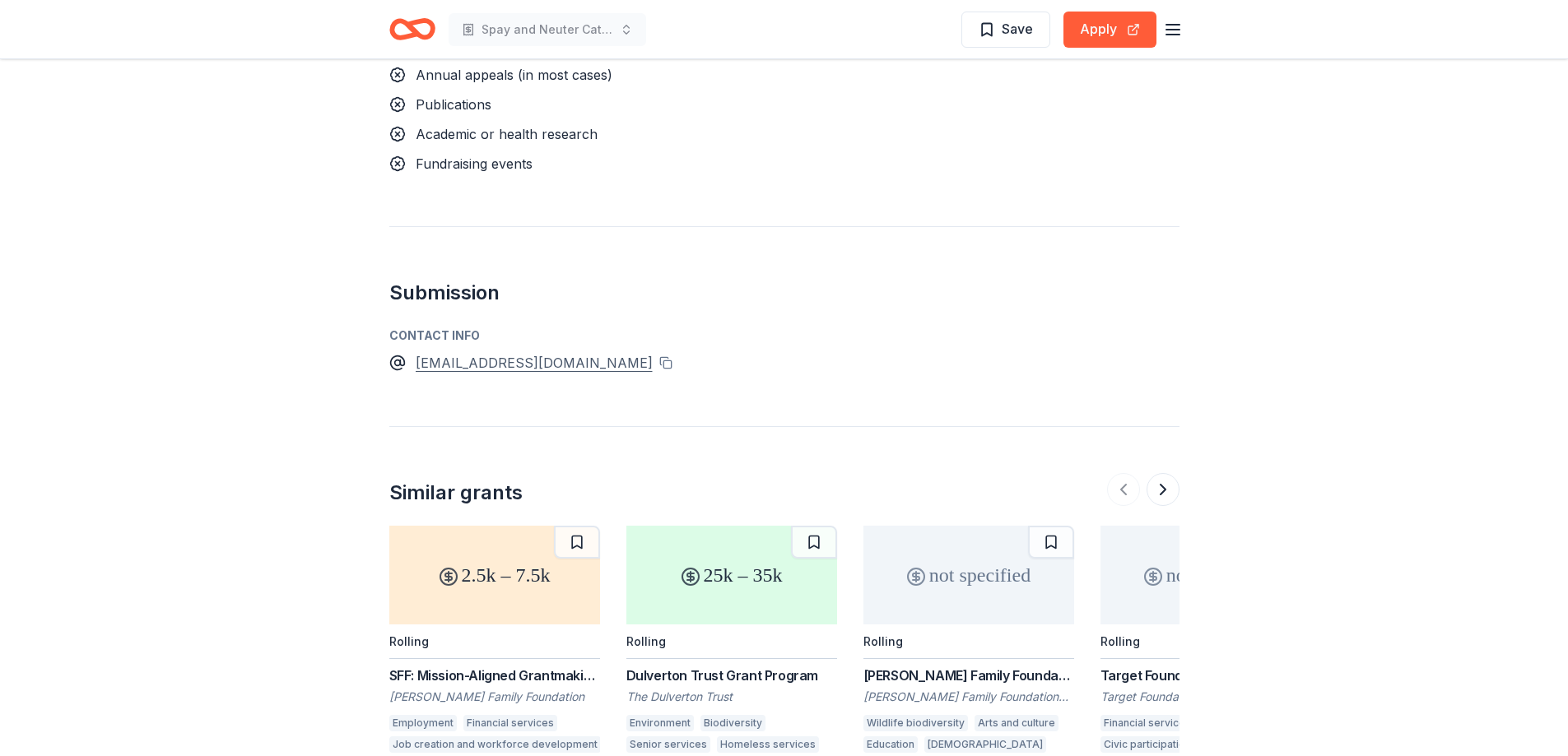
drag, startPoint x: 411, startPoint y: 333, endPoint x: 536, endPoint y: 320, distance: 125.7
click at [538, 353] on div "grantsintake@hjweinberg.org" at bounding box center [784, 363] width 790 height 21
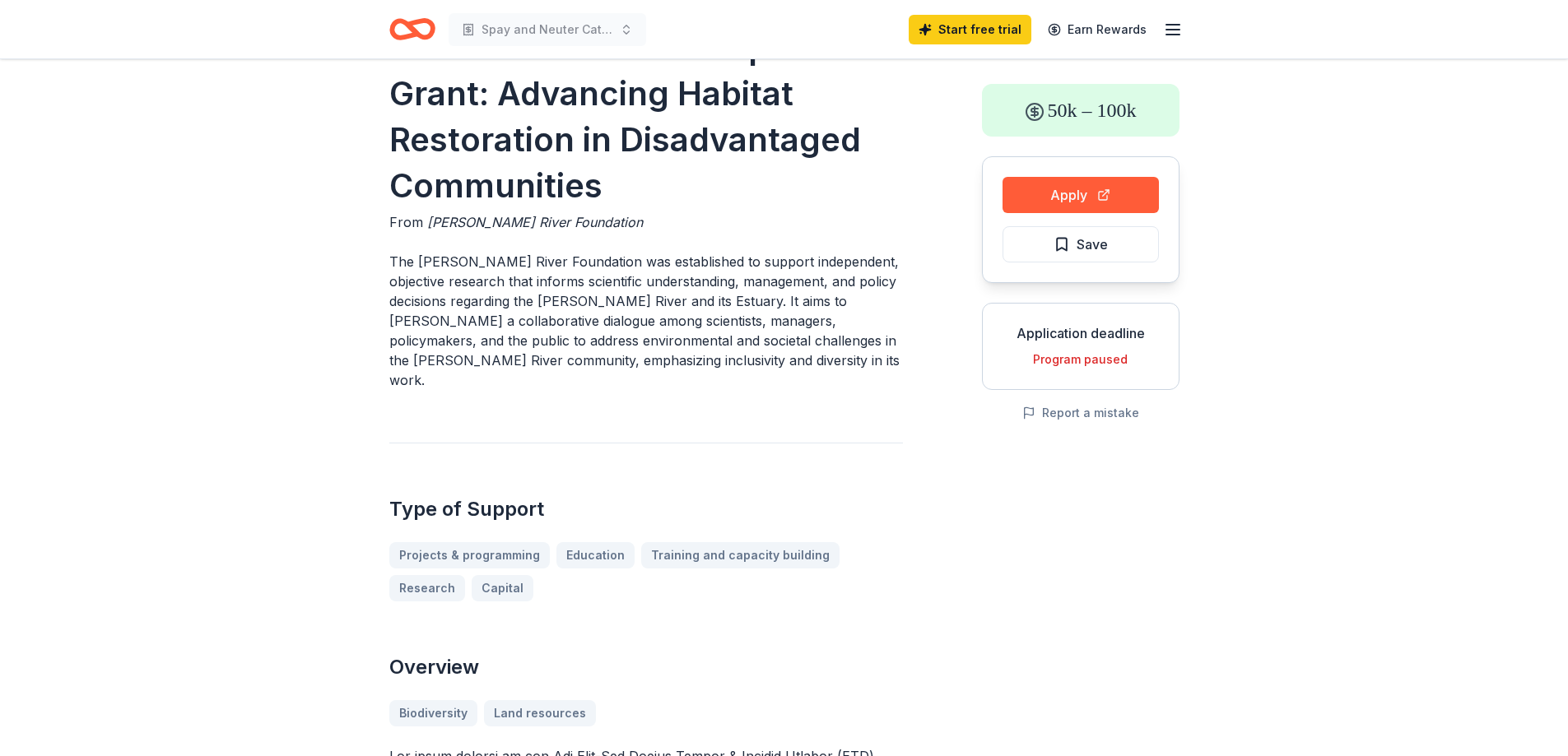
scroll to position [56, 0]
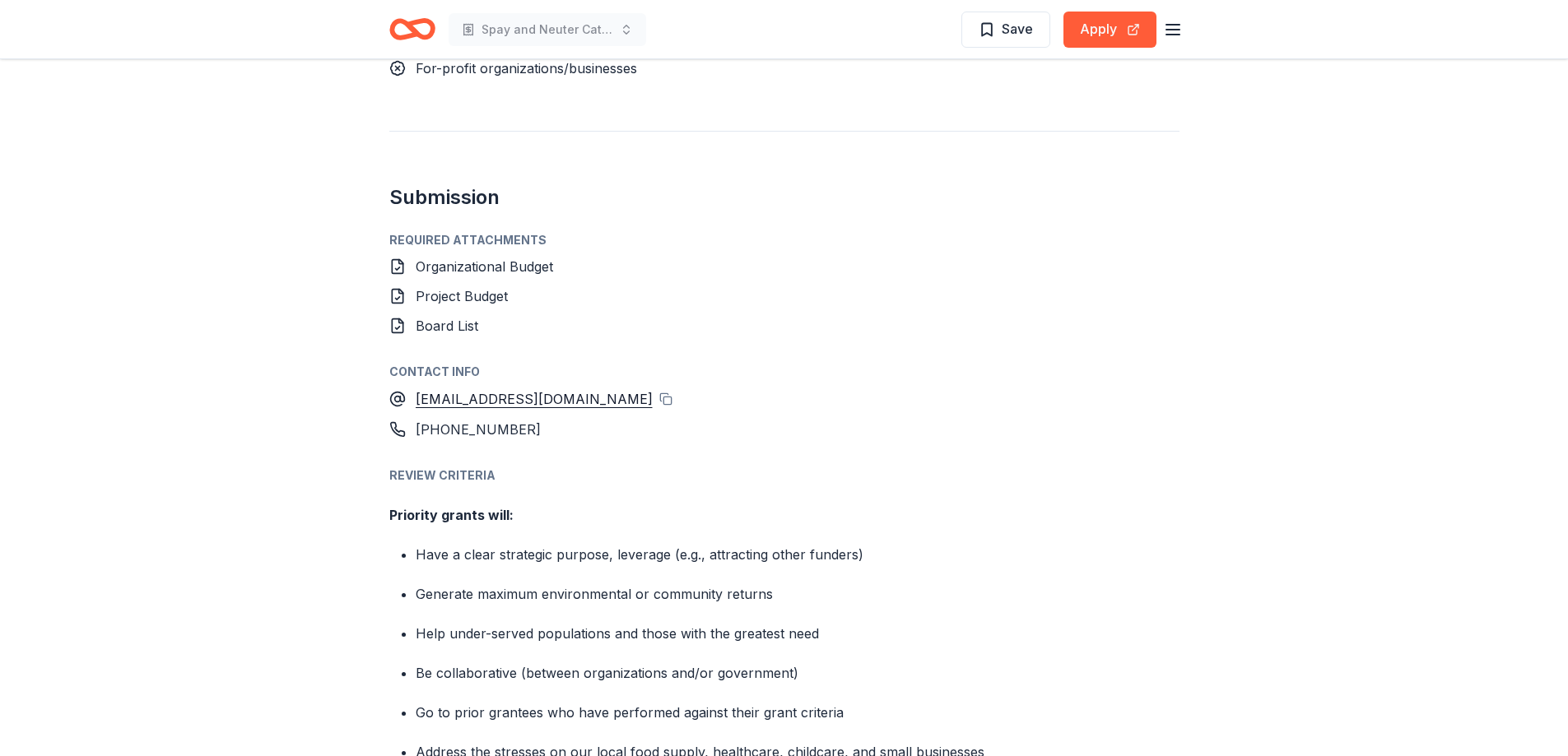
scroll to position [1399, 0]
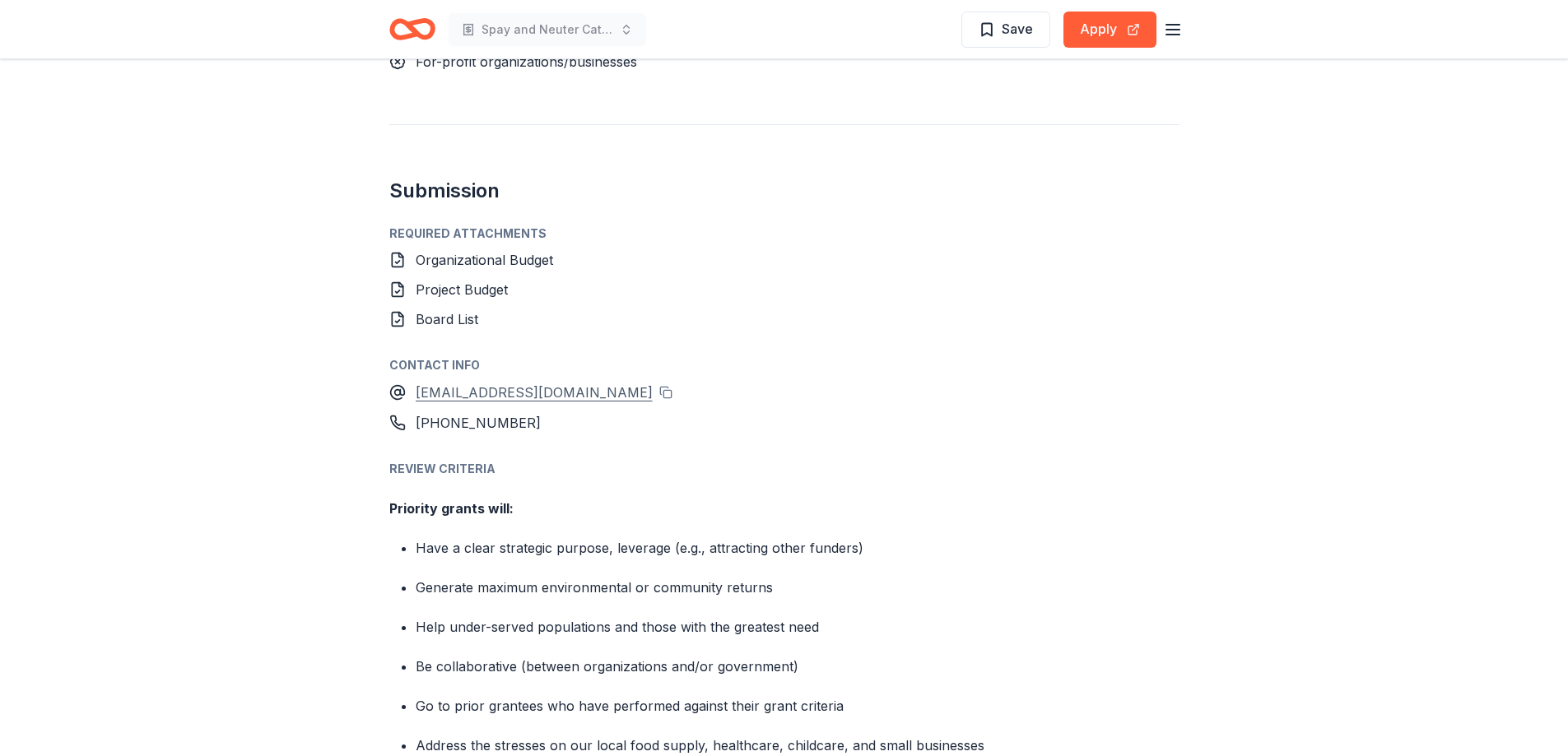
drag, startPoint x: 584, startPoint y: 401, endPoint x: 430, endPoint y: 389, distance: 154.5
click at [430, 389] on div "Director@Cloudsplitter.org" at bounding box center [784, 393] width 790 height 21
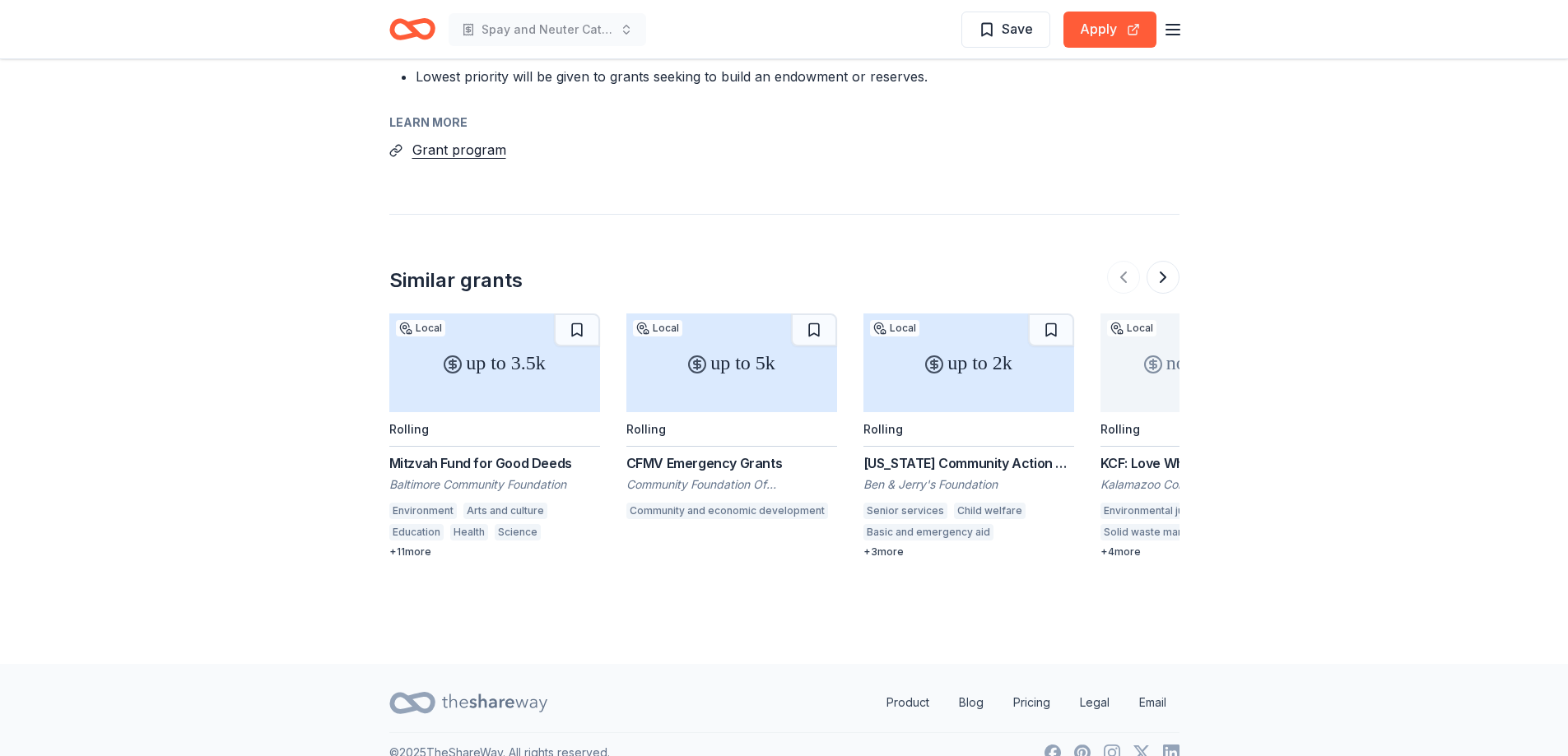
scroll to position [2193, 0]
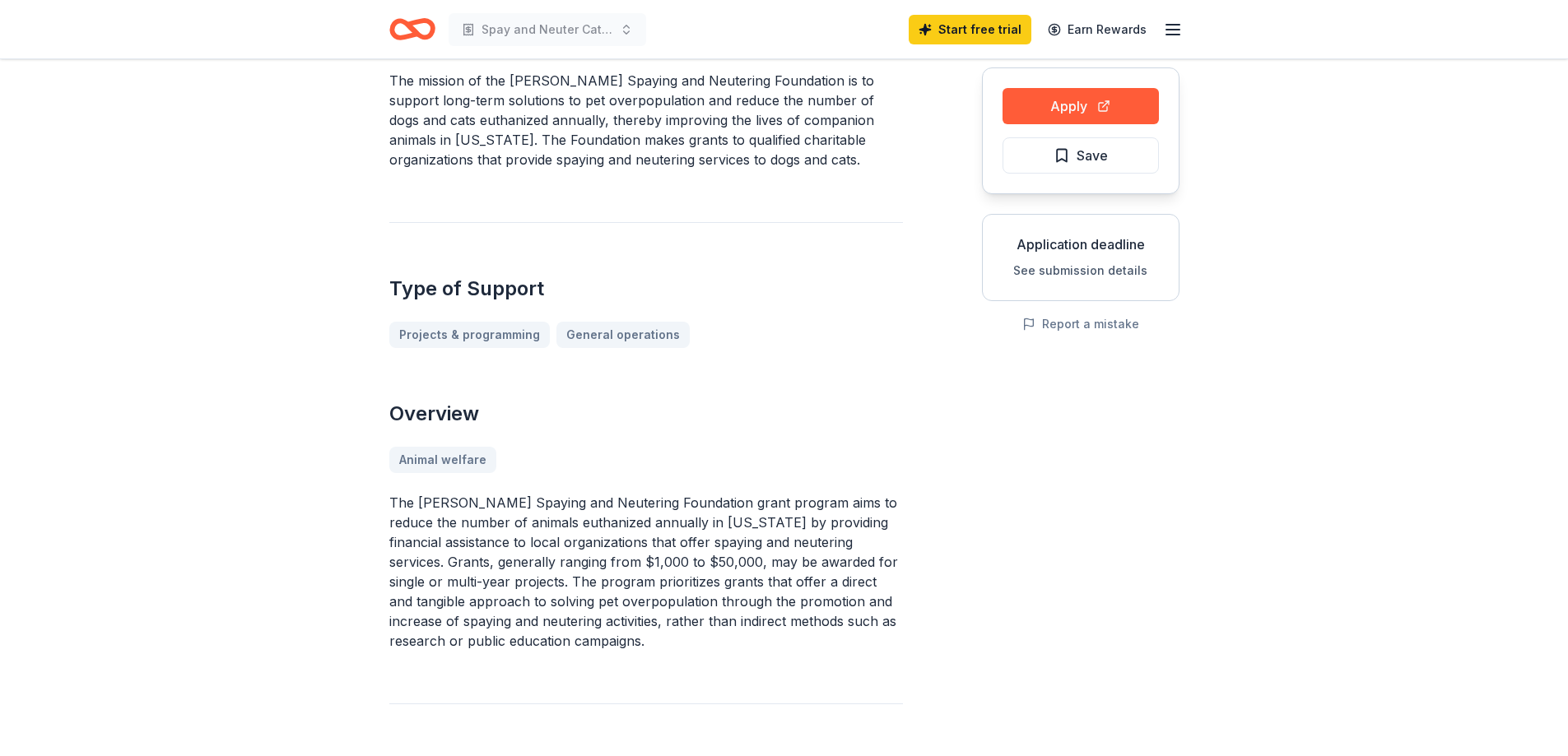
scroll to position [88, 0]
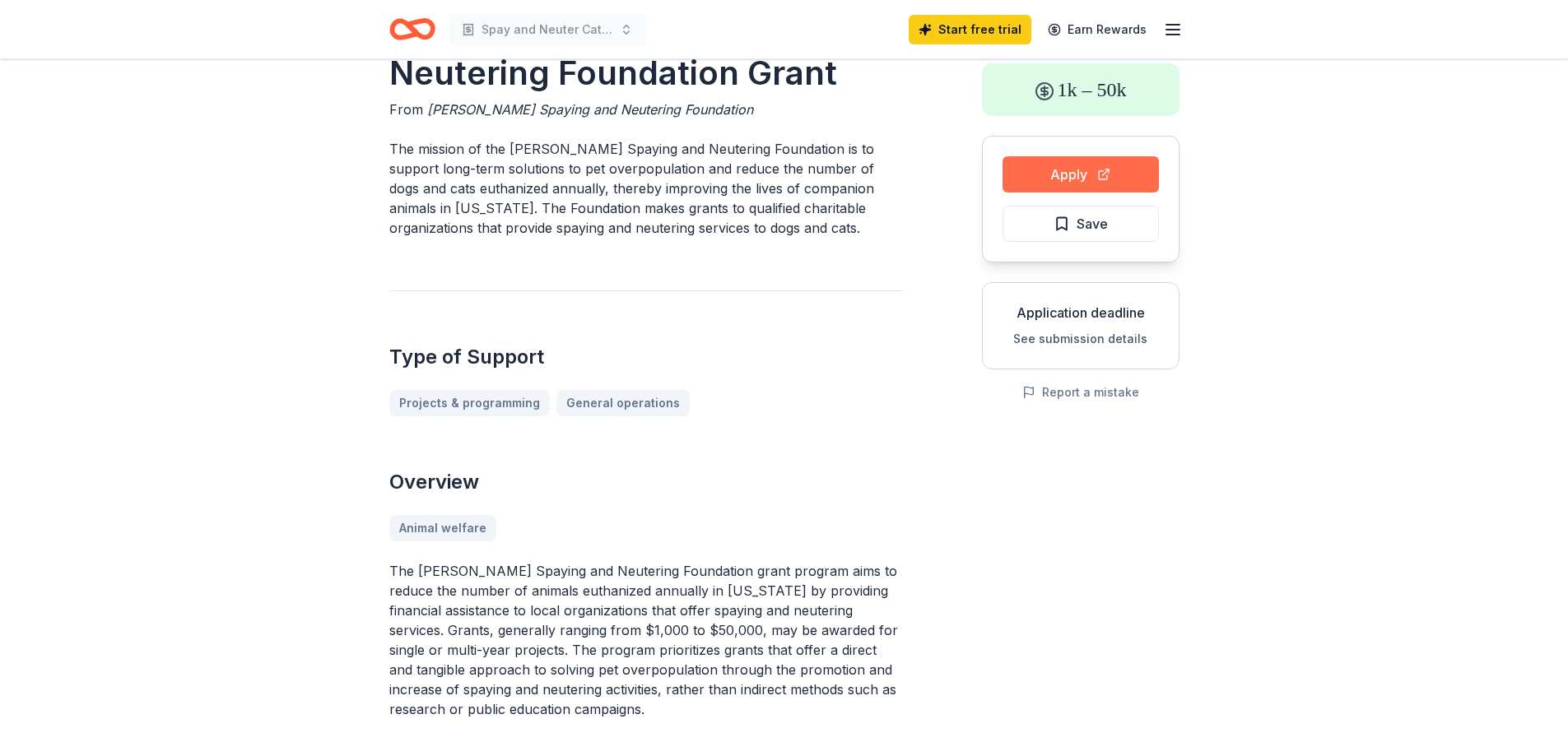
click at [1060, 175] on button "Apply" at bounding box center [1080, 174] width 157 height 36
